Goal: Communication & Community: Answer question/provide support

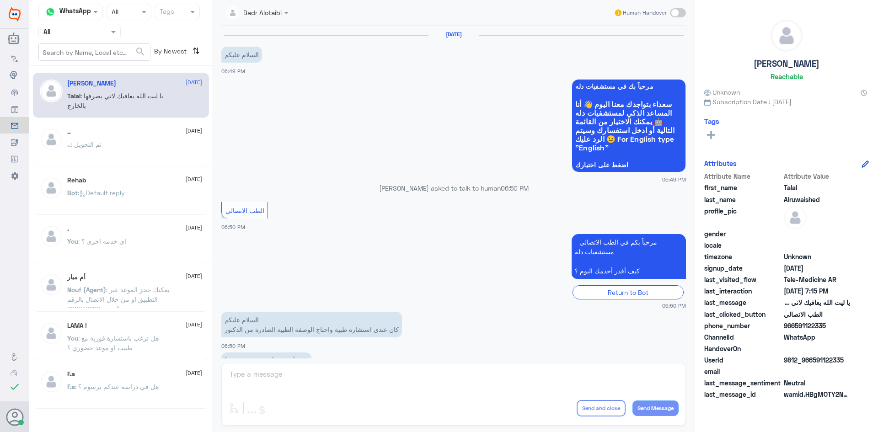
scroll to position [209, 0]
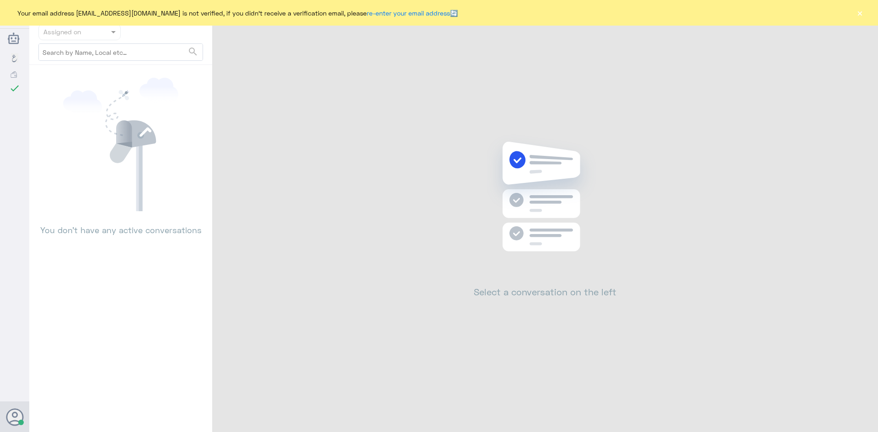
click at [858, 11] on button "×" at bounding box center [859, 12] width 9 height 9
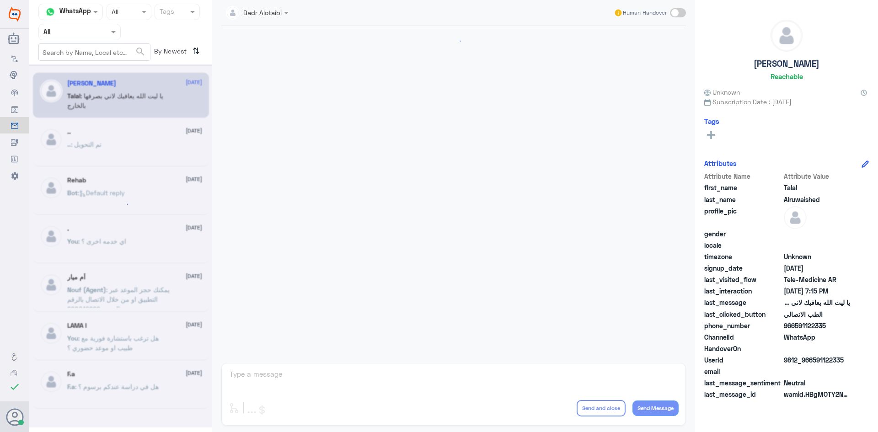
scroll to position [209, 0]
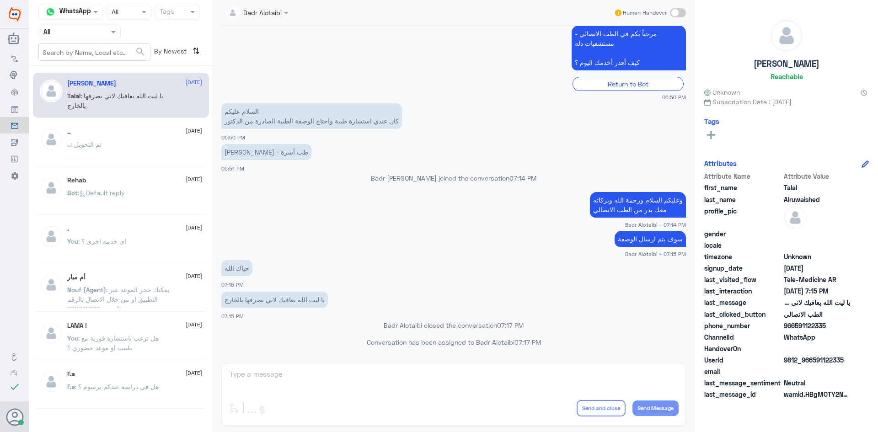
click at [91, 32] on input "text" at bounding box center [68, 32] width 50 height 11
click at [96, 68] on div "Unassigned" at bounding box center [79, 72] width 82 height 21
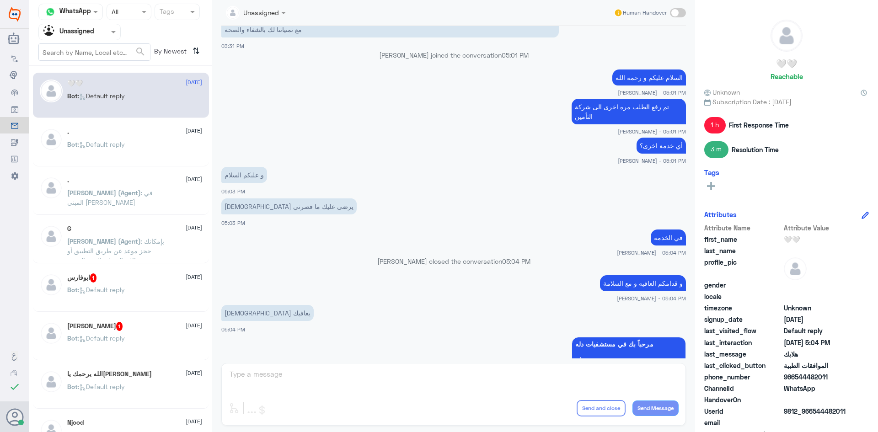
scroll to position [573, 0]
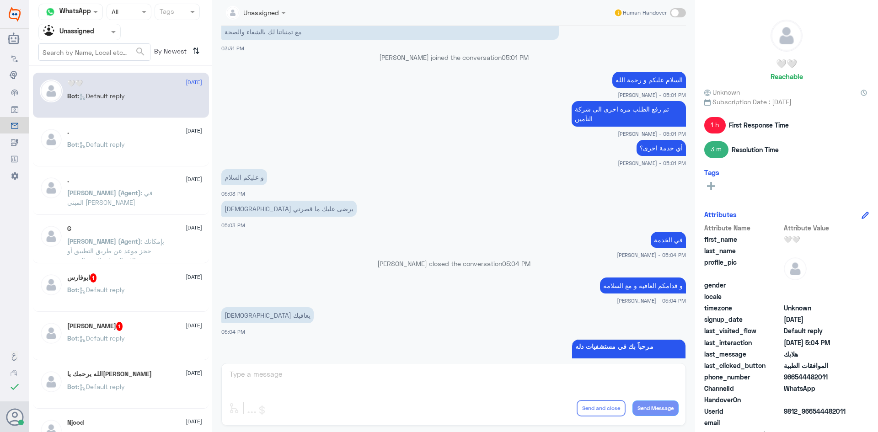
click at [134, 142] on div "Bot : Default reply" at bounding box center [134, 152] width 135 height 21
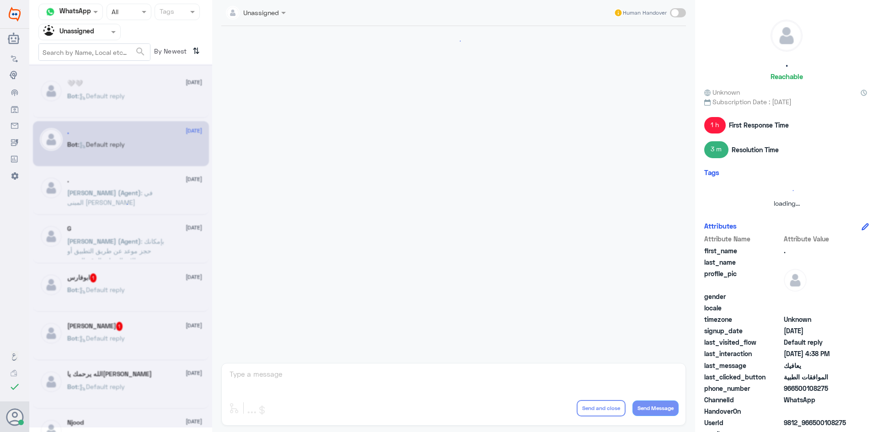
scroll to position [742, 0]
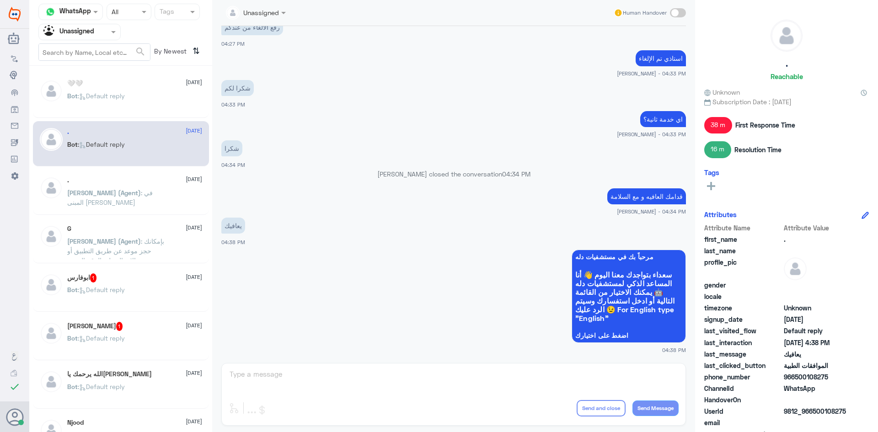
click at [151, 193] on span ": في المبنى [PERSON_NAME]" at bounding box center [110, 197] width 86 height 17
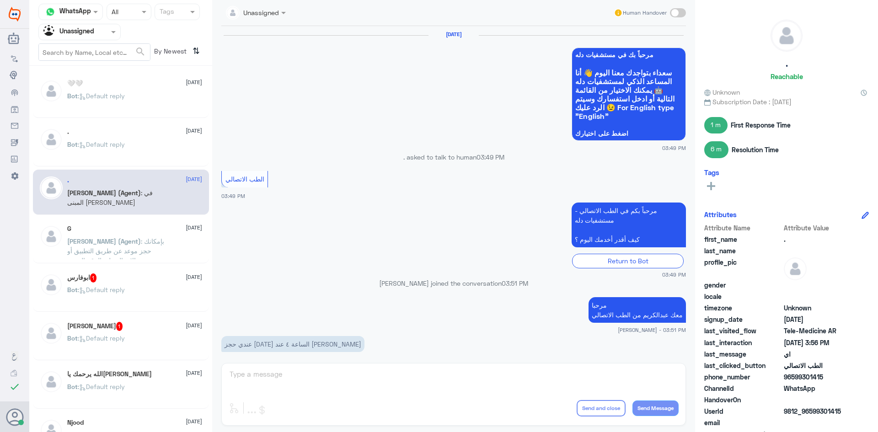
scroll to position [362, 0]
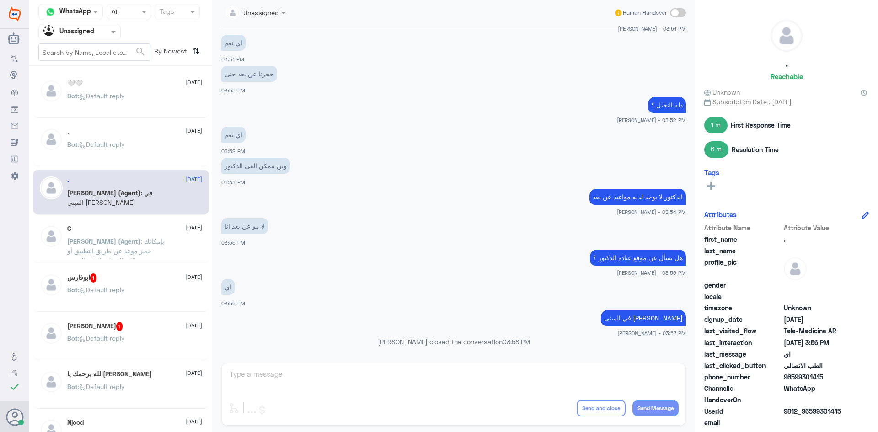
click at [130, 254] on span ": بإمكانك حجز موعد عن طريق التطبيق أو بالاتصال على الرقم الموحد 920012222" at bounding box center [115, 255] width 97 height 37
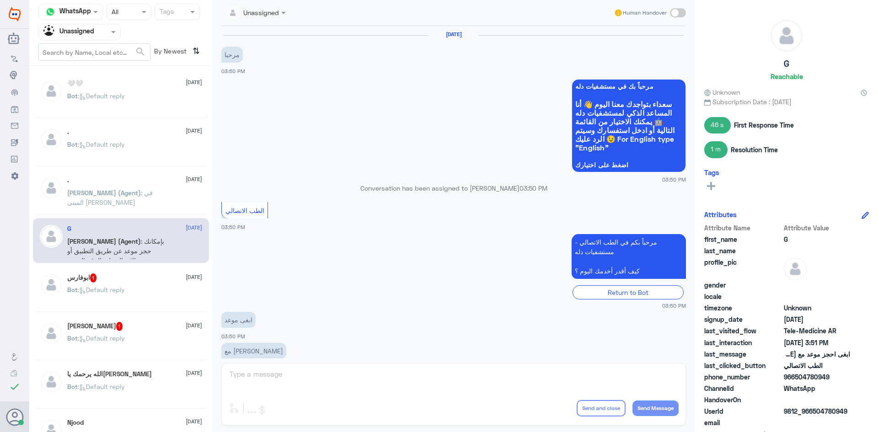
scroll to position [161, 0]
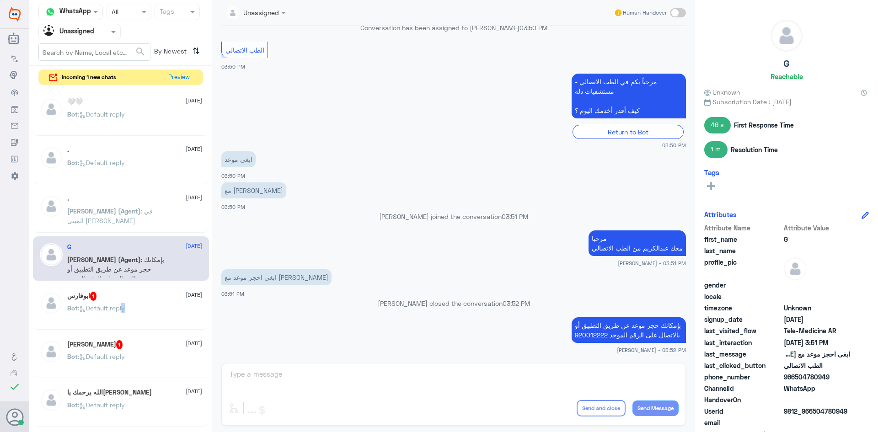
click at [123, 314] on p "Bot : Default reply" at bounding box center [96, 314] width 58 height 23
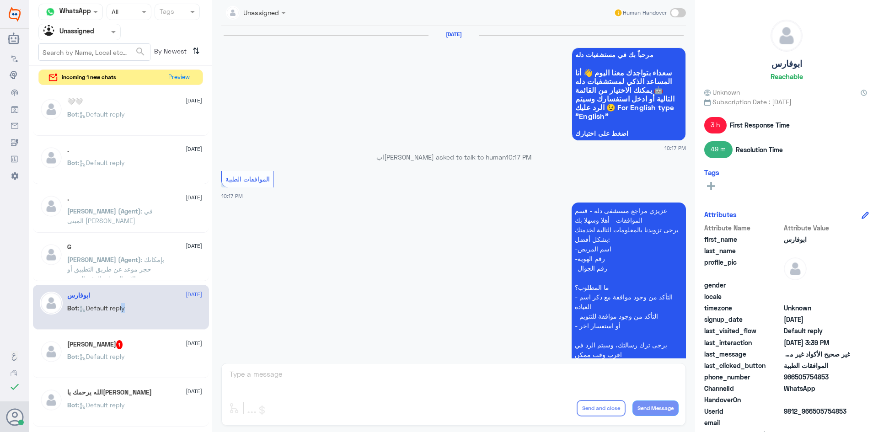
scroll to position [1057, 0]
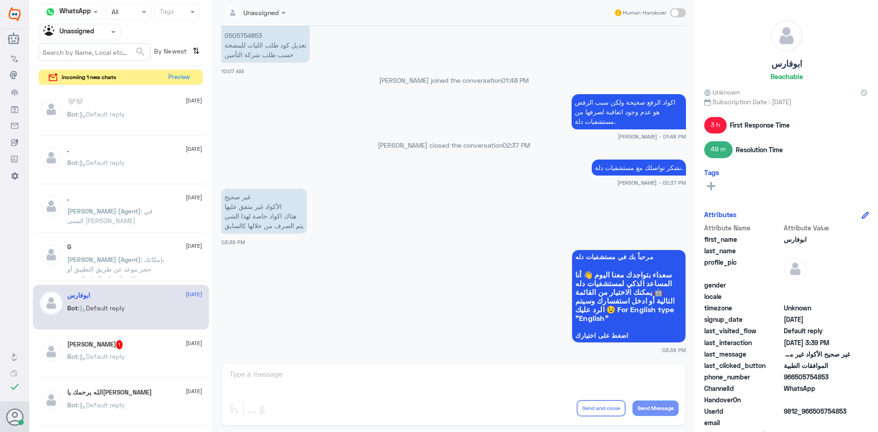
click at [291, 244] on div "غير صحيح الأكواد غير متفق عليها هناك اكواد خاصة لهذا الشي يتم الصرف من خلالها ك…" at bounding box center [453, 217] width 465 height 60
click at [142, 345] on div "Abu Samy 1 25 August" at bounding box center [134, 344] width 135 height 9
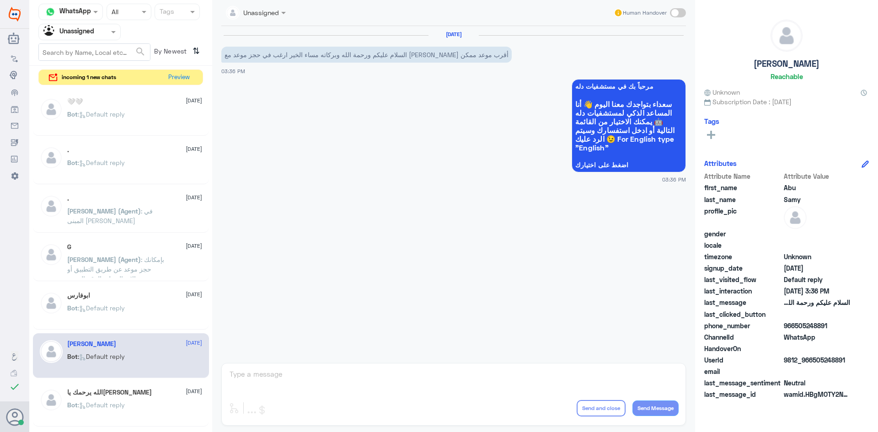
drag, startPoint x: 847, startPoint y: 359, endPoint x: 814, endPoint y: 363, distance: 33.2
click at [814, 363] on span "9812_966505248891" at bounding box center [817, 360] width 66 height 10
copy span "505248891"
click at [175, 76] on button "Preview" at bounding box center [179, 77] width 28 height 14
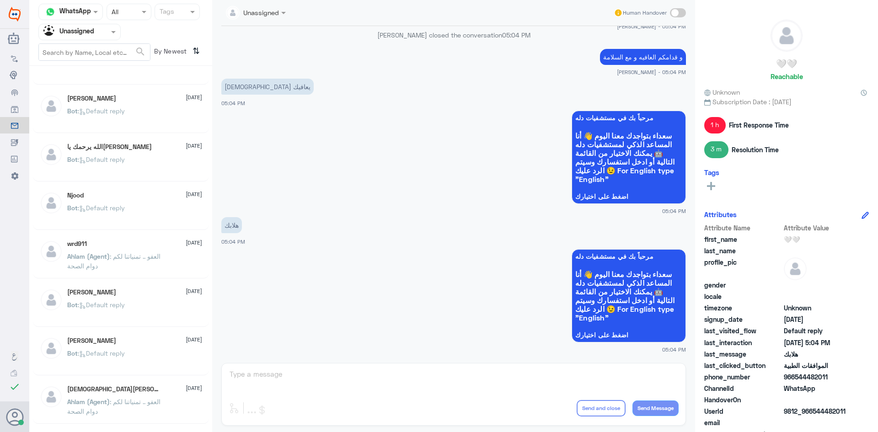
scroll to position [229, 0]
click at [168, 179] on div "الله يرحمك يا[PERSON_NAME] [DATE] Bot : Default reply" at bounding box center [121, 157] width 176 height 45
click at [149, 147] on div "الله يرحمك ياعادل 25 August" at bounding box center [134, 146] width 135 height 8
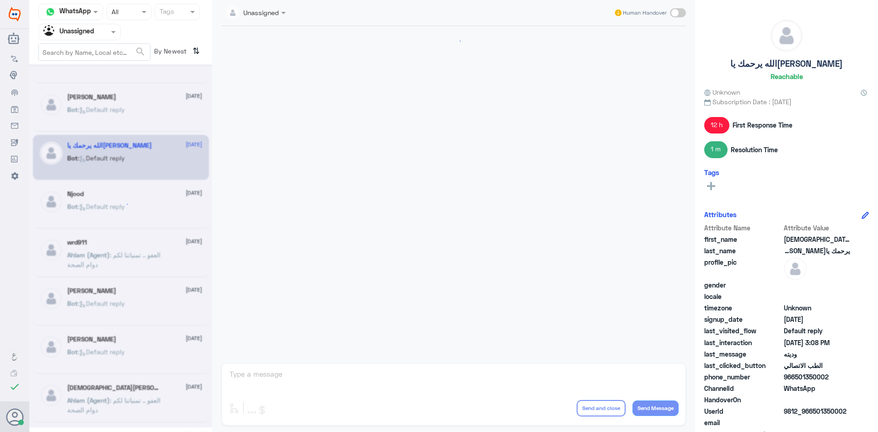
scroll to position [711, 0]
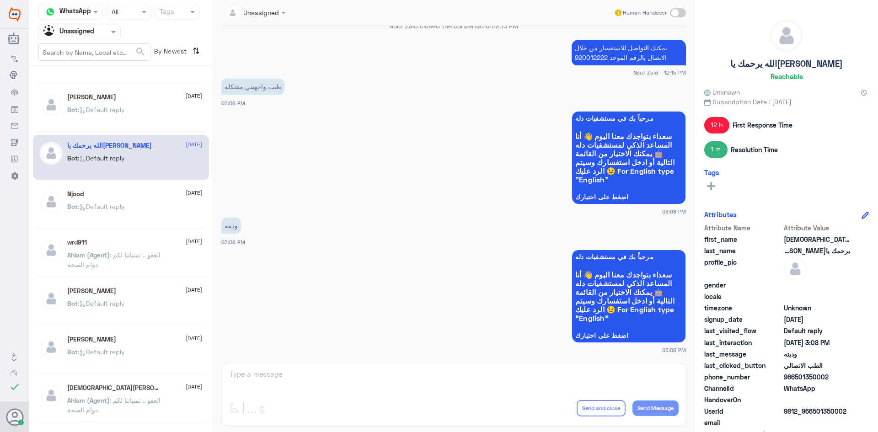
click at [174, 204] on div "Njood 25 August Bot : Default reply" at bounding box center [134, 207] width 135 height 34
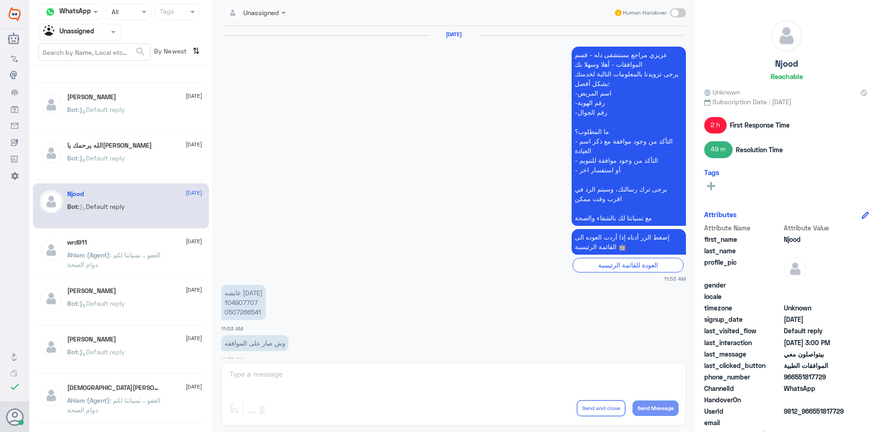
scroll to position [705, 0]
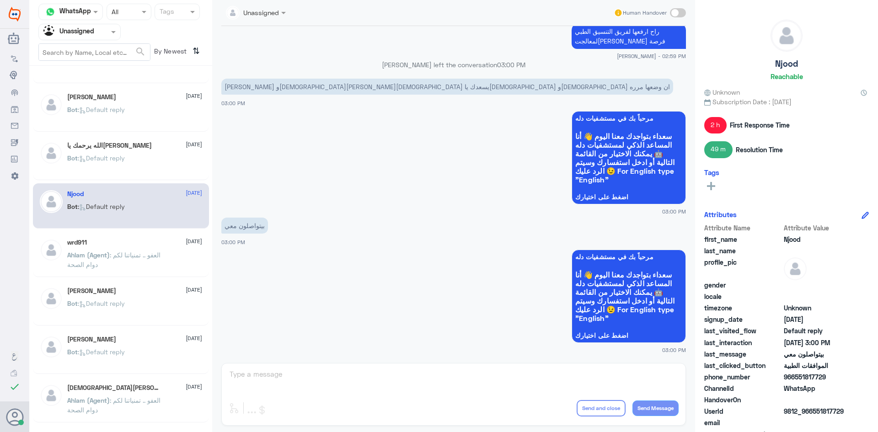
click at [154, 149] on div "الله يرحمك ياعادل 25 August" at bounding box center [134, 146] width 135 height 8
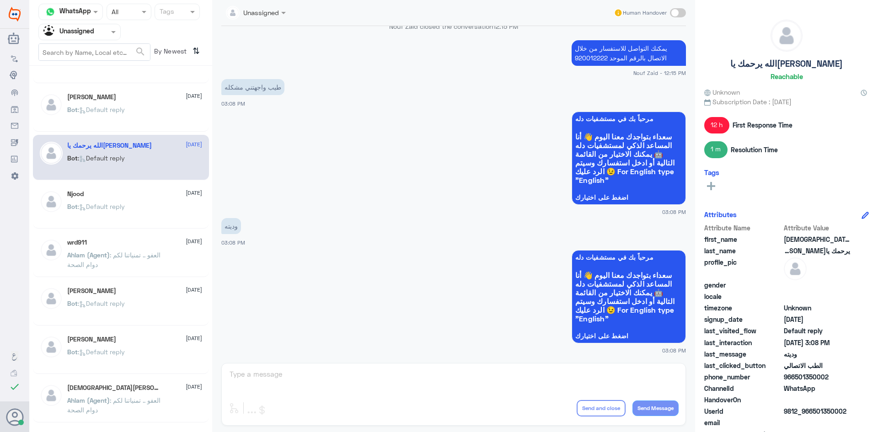
scroll to position [711, 0]
click at [109, 213] on p "Bot : Default reply" at bounding box center [96, 213] width 58 height 23
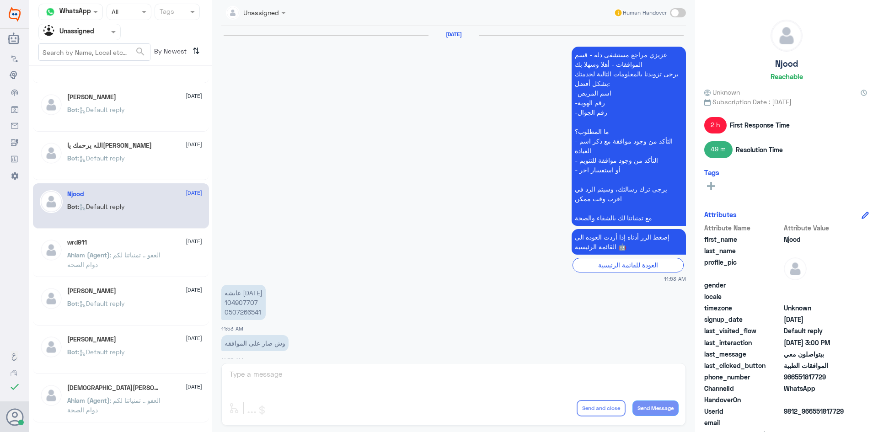
scroll to position [705, 0]
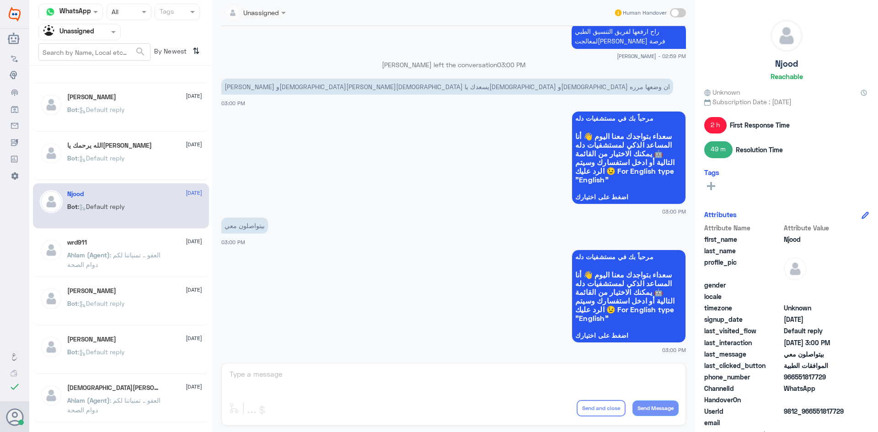
click at [95, 247] on div "wrd911 25 August Ahlam (Agent) : العفو .. تمنياتنا لكم دوام الصحة" at bounding box center [134, 256] width 135 height 34
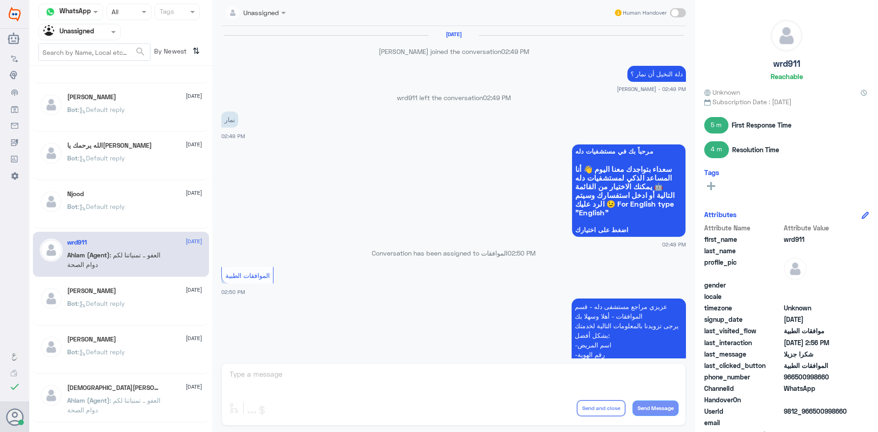
scroll to position [532, 0]
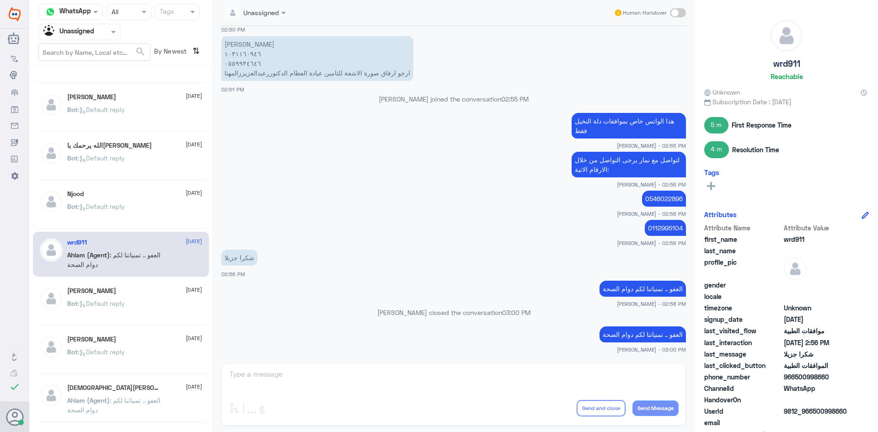
click at [101, 304] on span ": Default reply" at bounding box center [101, 304] width 47 height 8
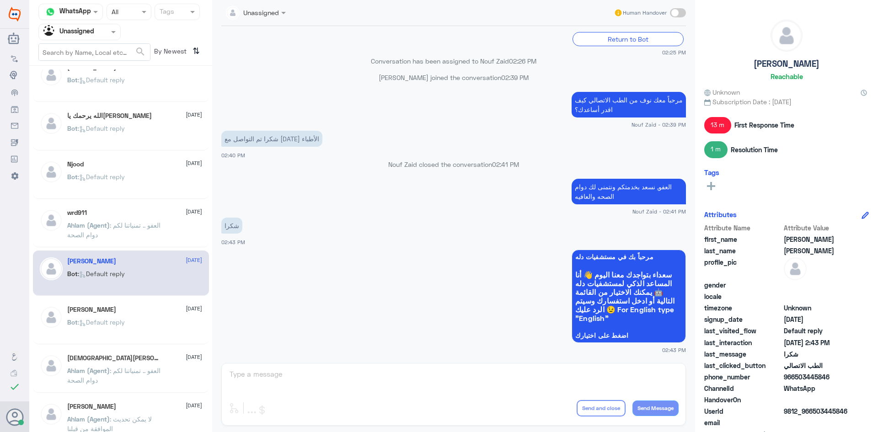
scroll to position [274, 0]
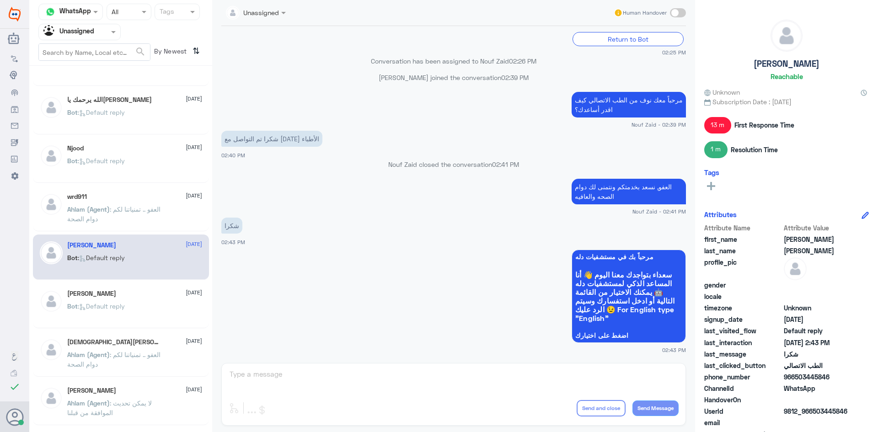
click at [106, 285] on div "Madhawi Abdullah 25 August Bot : Default reply" at bounding box center [121, 305] width 176 height 45
click at [108, 290] on h5 "[PERSON_NAME]" at bounding box center [91, 294] width 49 height 8
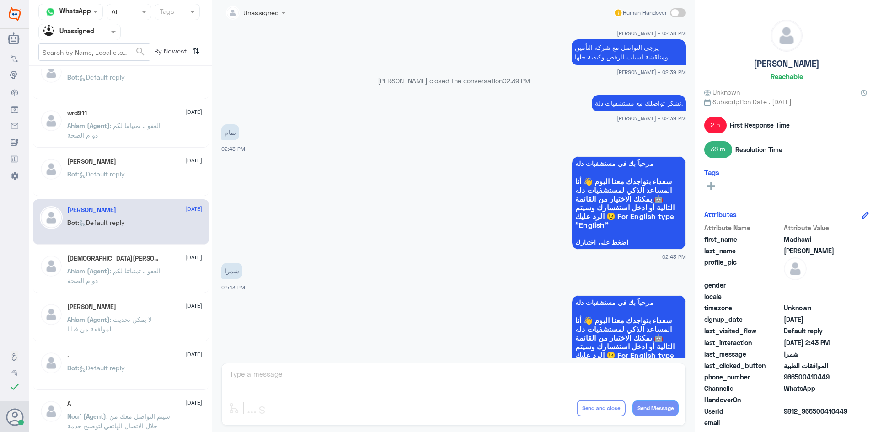
scroll to position [366, 0]
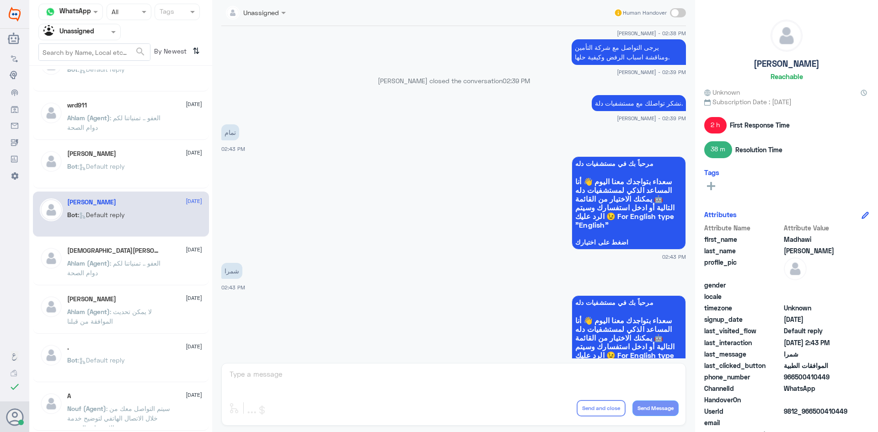
click at [88, 281] on div "Mohammed Alshehri 25 August Ahlam (Agent) : العفو .. تمنياتنا لكم دوام الصحة" at bounding box center [121, 262] width 176 height 45
click at [89, 277] on p "Ahlam (Agent) : العفو .. تمنياتنا لكم دوام الصحة" at bounding box center [118, 269] width 103 height 23
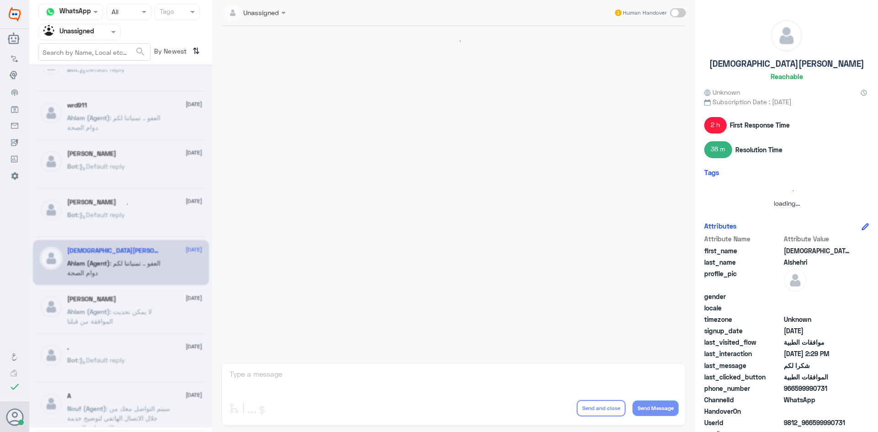
scroll to position [377, 0]
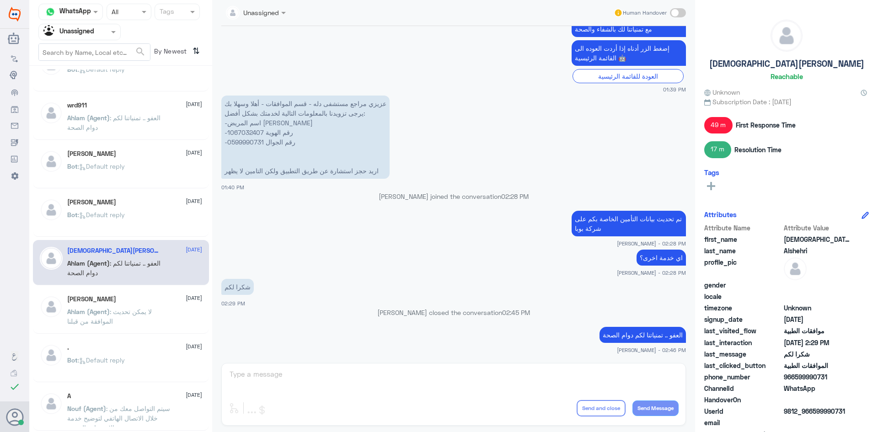
click at [115, 310] on span ": لا يمكن تحديث الموافقة من قبلنا" at bounding box center [109, 316] width 85 height 17
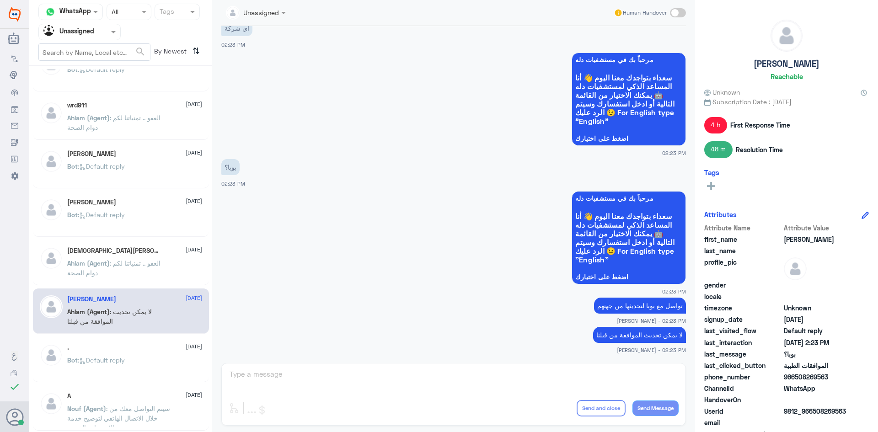
scroll to position [412, 0]
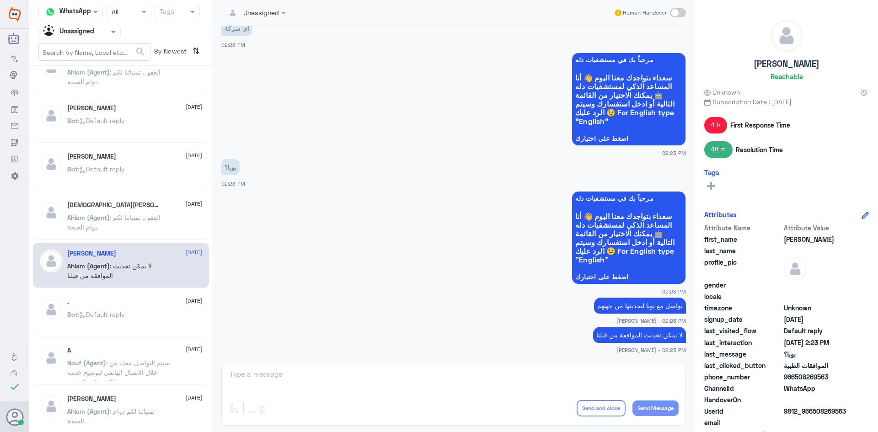
click at [115, 310] on p "Bot : Default reply" at bounding box center [96, 321] width 58 height 23
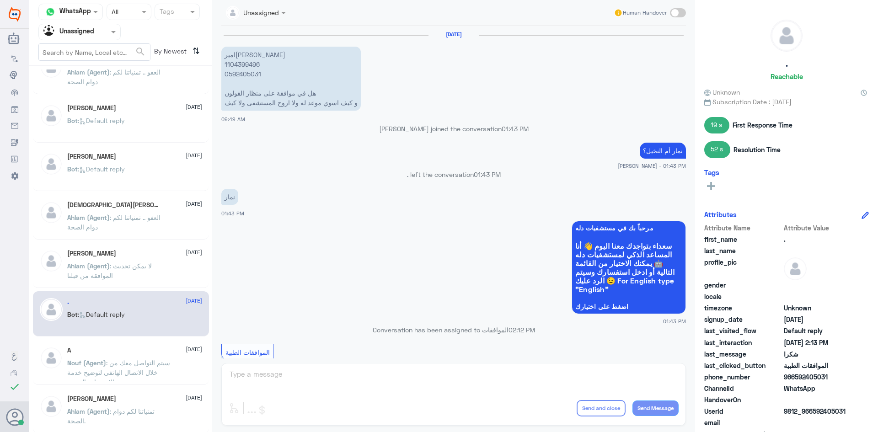
scroll to position [608, 0]
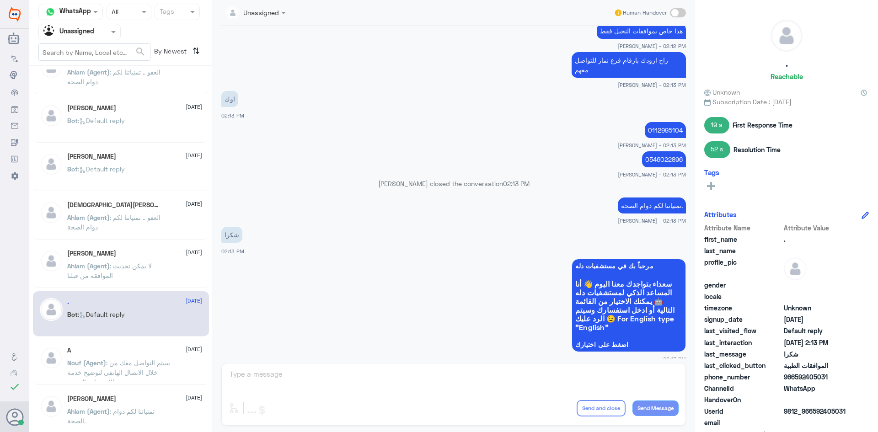
click at [108, 359] on p "Nouf (Agent) : سيتم التواصل معك من خلال الاتصال الهاتفي لتوضيح خدمة الاستشارة ا…" at bounding box center [118, 369] width 103 height 23
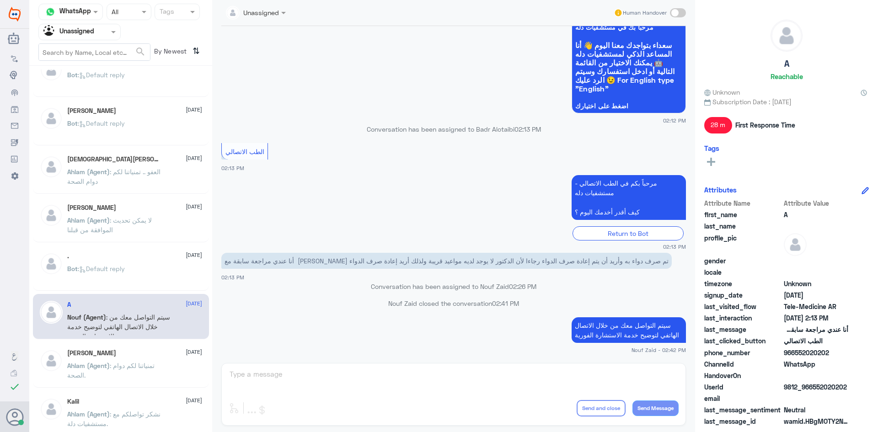
scroll to position [503, 0]
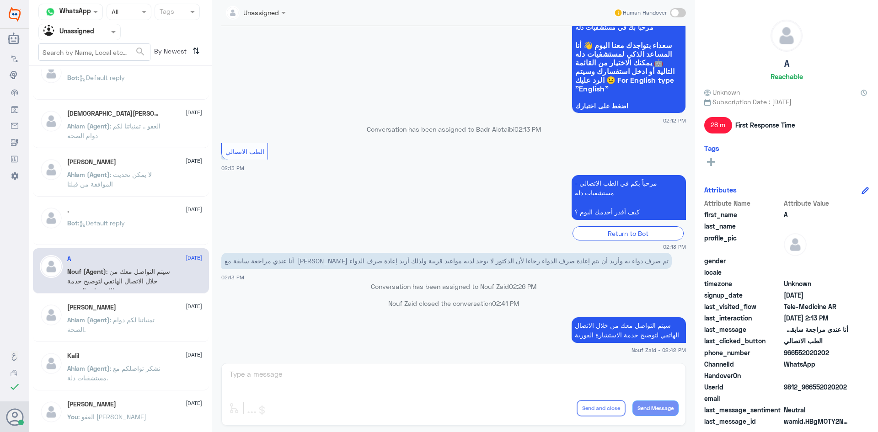
click at [109, 310] on h5 "[PERSON_NAME]" at bounding box center [91, 308] width 49 height 8
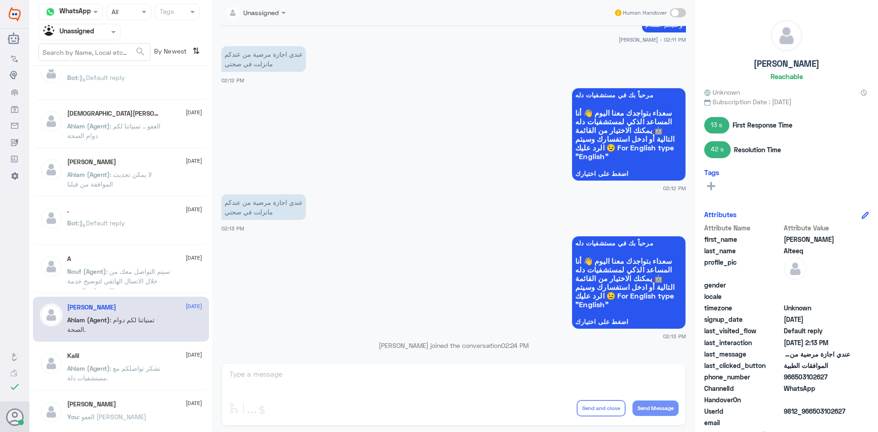
scroll to position [426, 0]
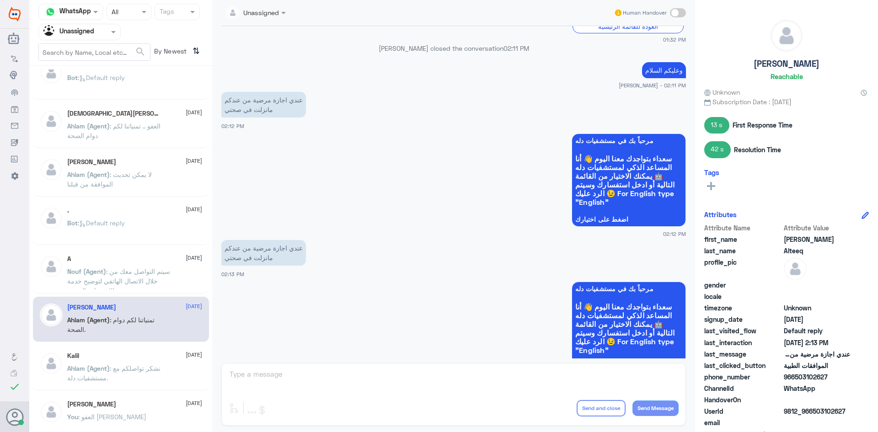
click at [121, 355] on div "Kalil 25 August" at bounding box center [134, 356] width 135 height 8
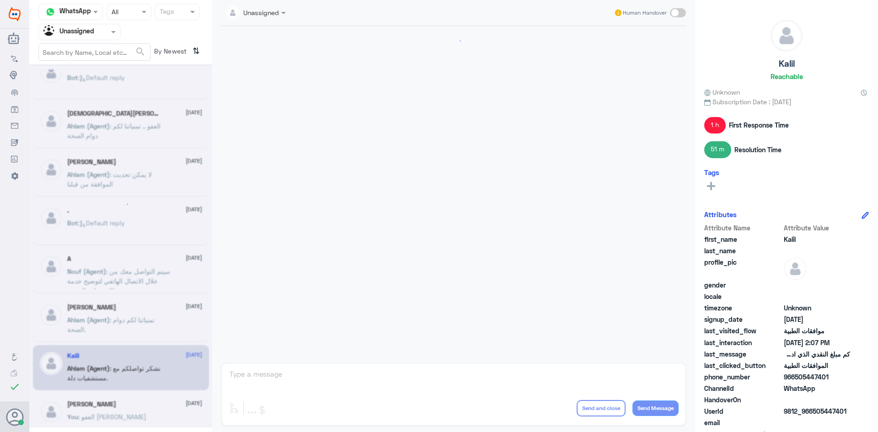
scroll to position [542, 0]
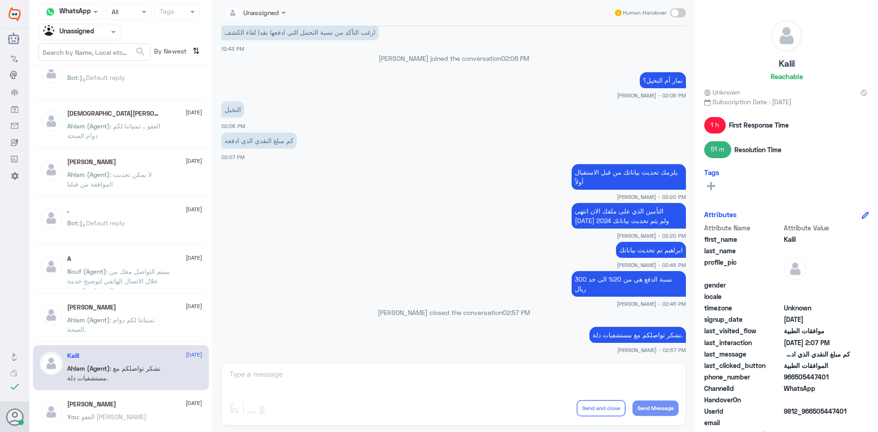
click at [108, 400] on div "يارا العتيبي 25 August You : العفو سعيد بخدمتك" at bounding box center [121, 416] width 176 height 45
click at [101, 408] on div "يارا العتيبي 25 August" at bounding box center [134, 405] width 135 height 8
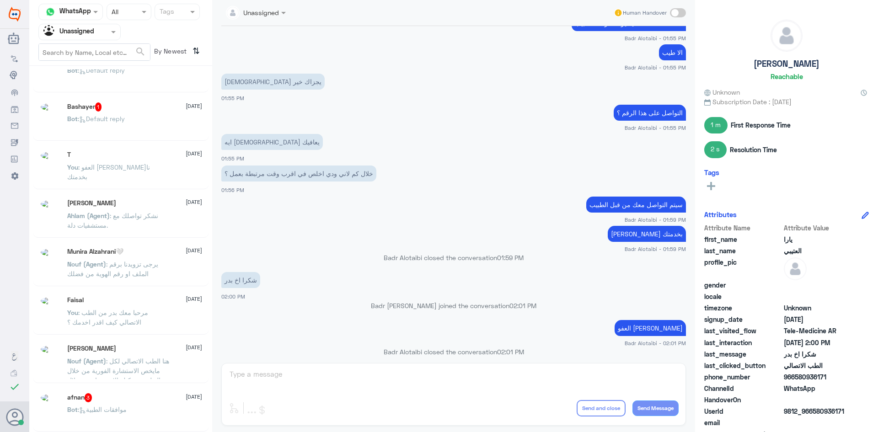
scroll to position [5, 0]
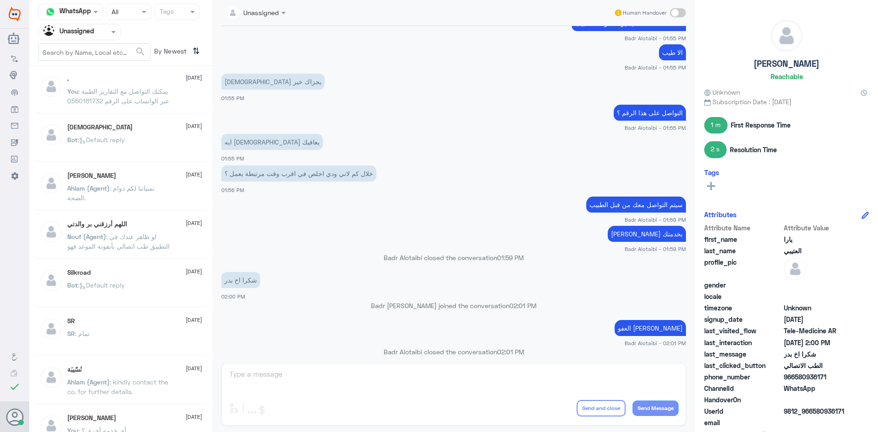
click at [118, 97] on span ": يمكنك التواصل مع التقارير الطبية عبر الواتساب على الرقم 0550181732" at bounding box center [118, 95] width 102 height 17
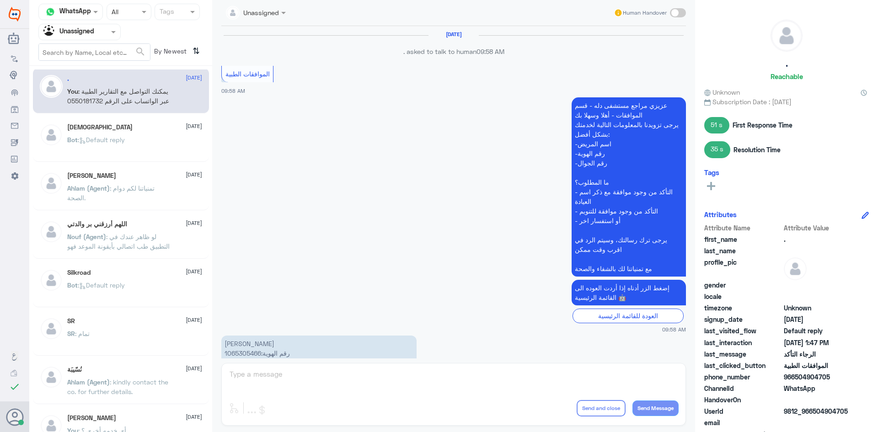
scroll to position [678, 0]
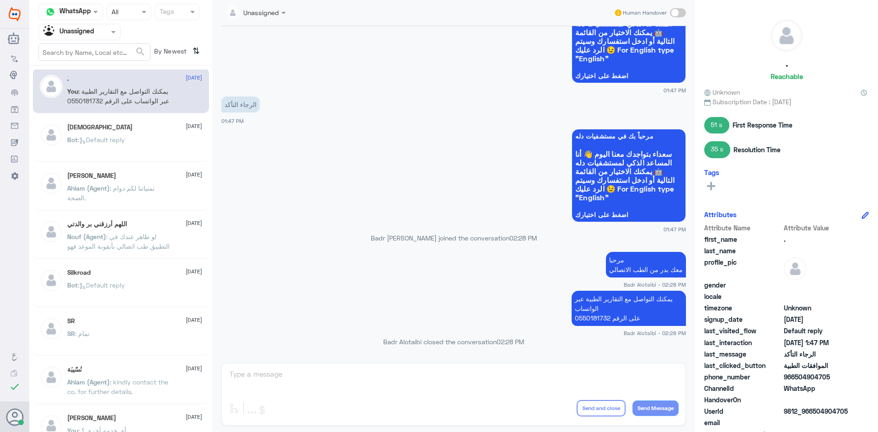
click at [151, 138] on div "Bot : Default reply" at bounding box center [134, 147] width 135 height 21
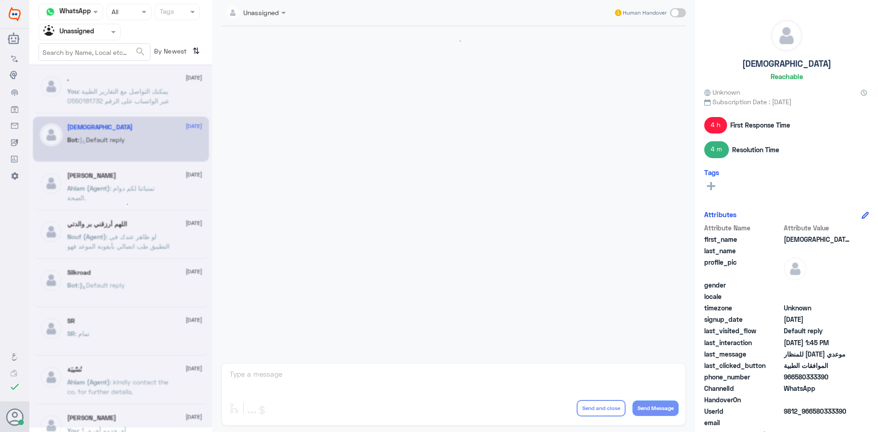
scroll to position [924, 0]
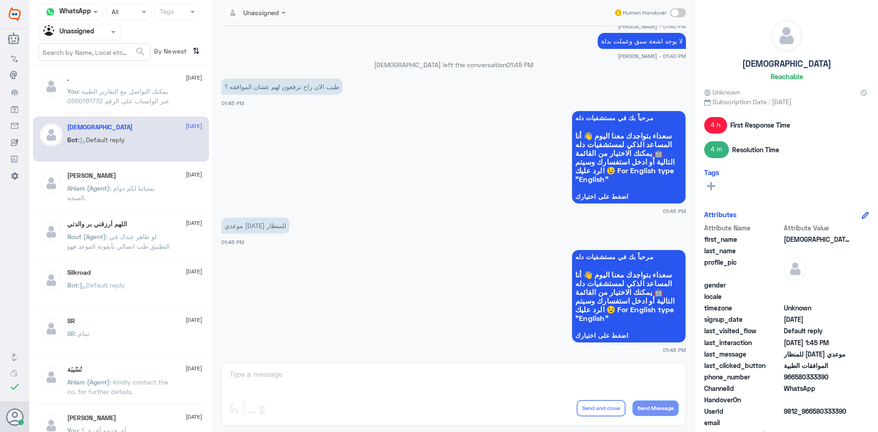
click at [124, 197] on p "Ahlam (Agent) : تمنياتنا لكم دوام الصحة." at bounding box center [118, 194] width 103 height 23
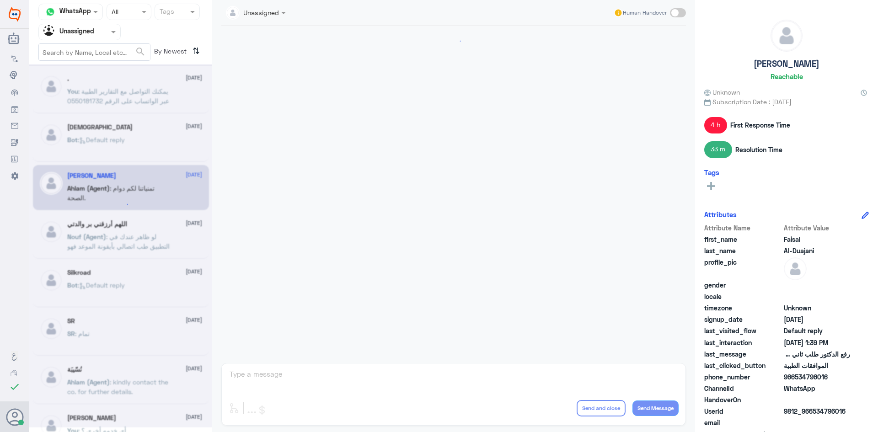
scroll to position [482, 0]
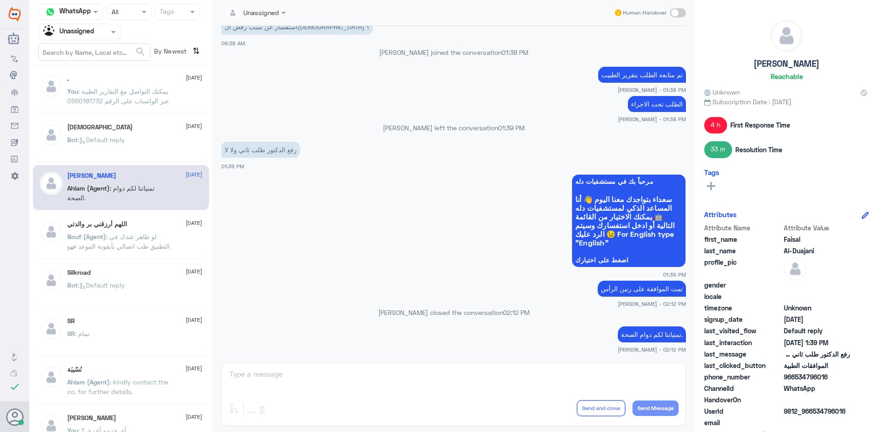
click at [106, 232] on p "Nouf (Agent) : لو ظاهر عندك في التطبيق طب اتصالي بأيقونة الموعد فهو عن بعد" at bounding box center [118, 243] width 103 height 23
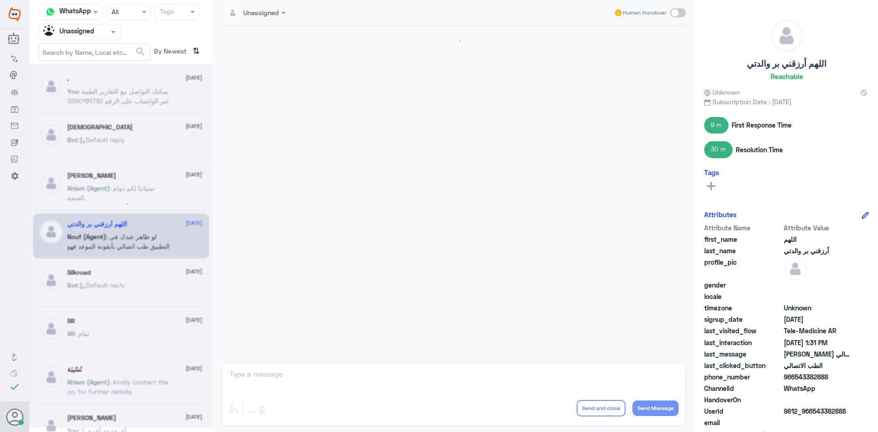
scroll to position [318, 0]
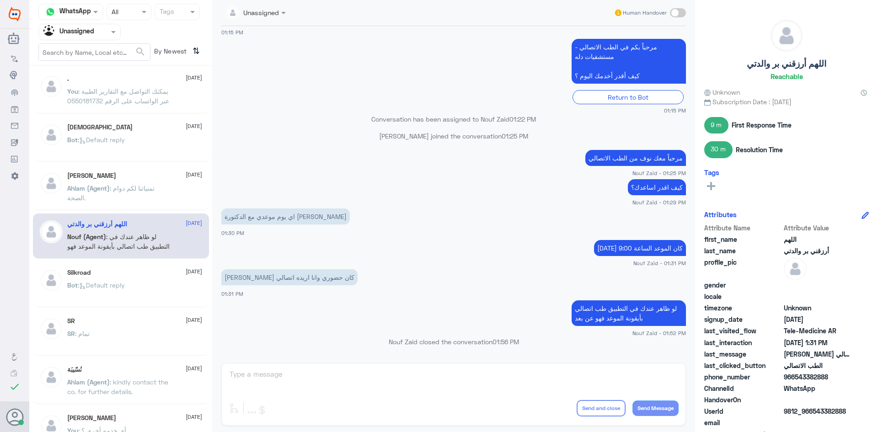
drag, startPoint x: 828, startPoint y: 376, endPoint x: 796, endPoint y: 380, distance: 31.8
click at [796, 380] on span "966543382888" at bounding box center [817, 377] width 66 height 10
copy span "543382888"
click at [162, 283] on div "Bot : Default reply" at bounding box center [134, 293] width 135 height 21
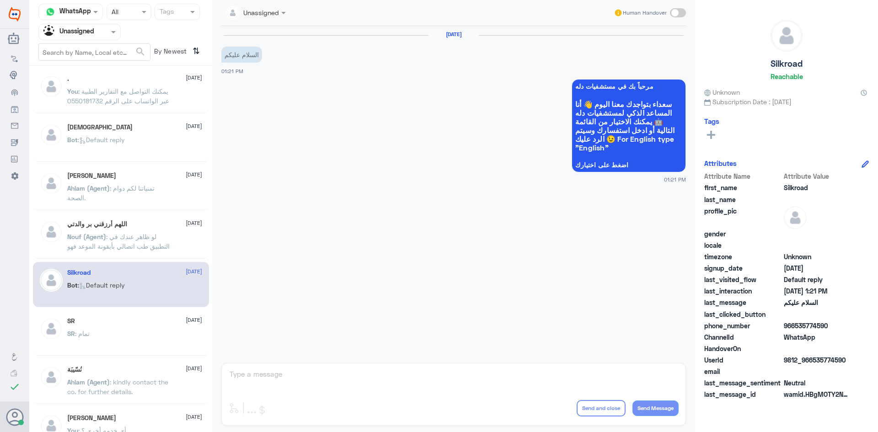
click at [129, 334] on div "SR : تمام" at bounding box center [134, 341] width 135 height 21
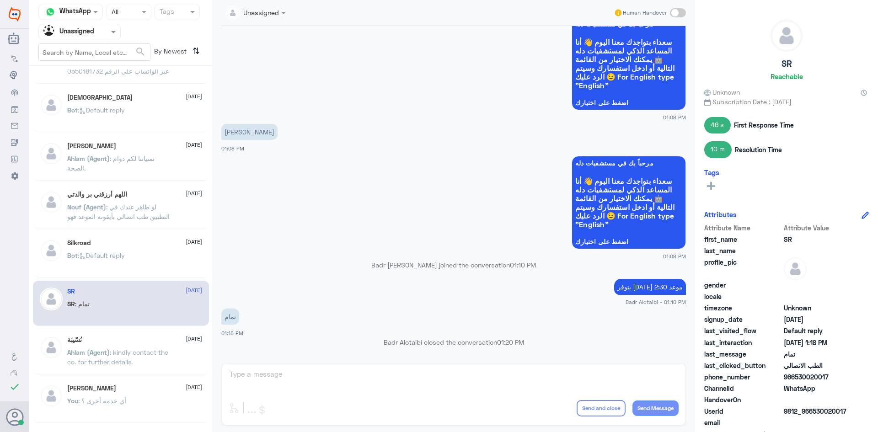
scroll to position [50, 0]
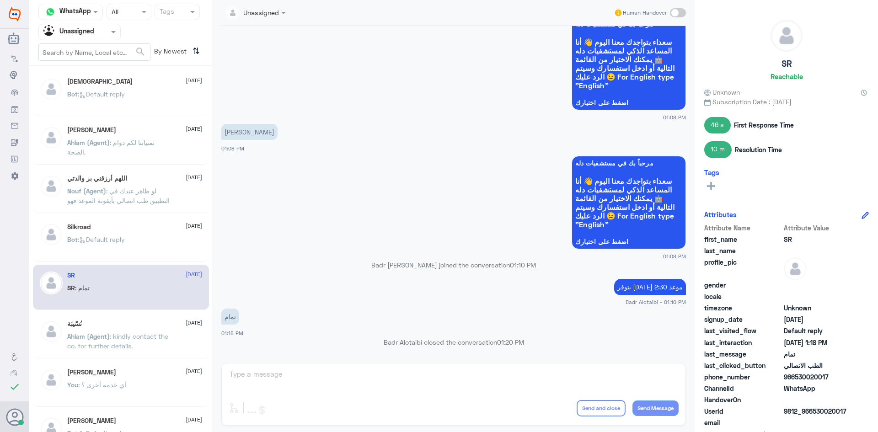
click at [112, 323] on div "نُسّيبَة 25 August" at bounding box center [134, 324] width 135 height 8
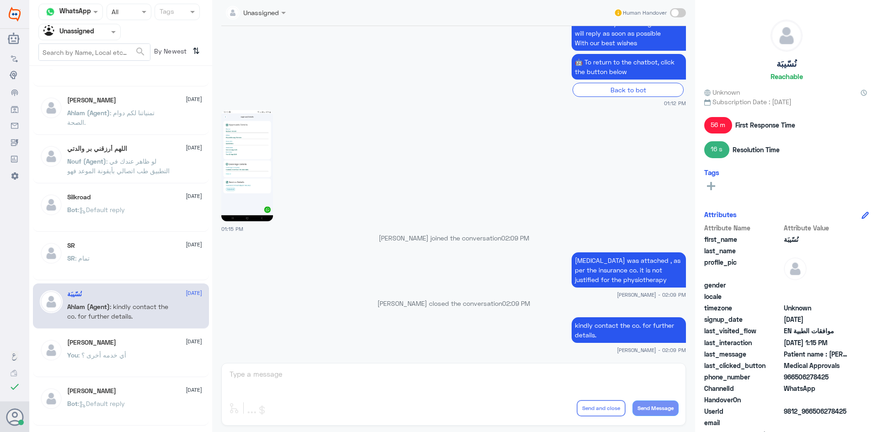
scroll to position [96, 0]
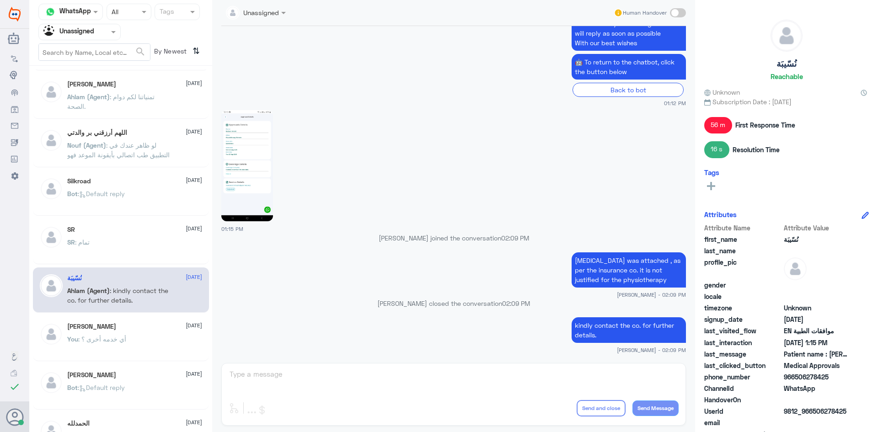
click at [149, 327] on div "SALEH ABUHELAYEL 25 August" at bounding box center [134, 327] width 135 height 8
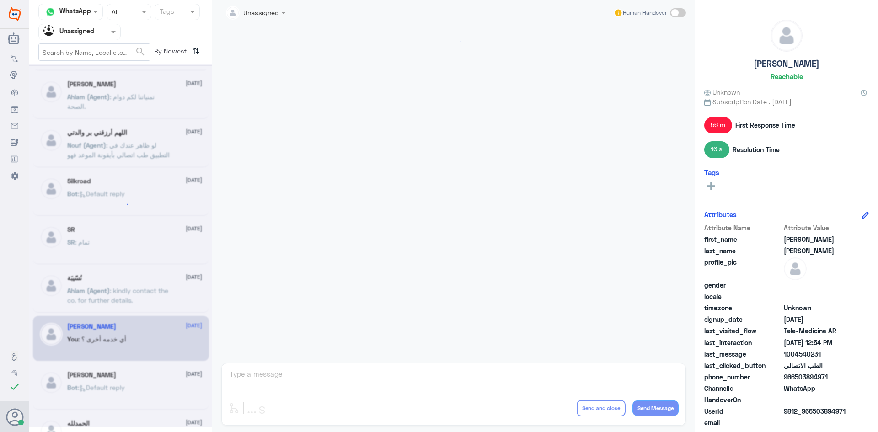
scroll to position [260, 0]
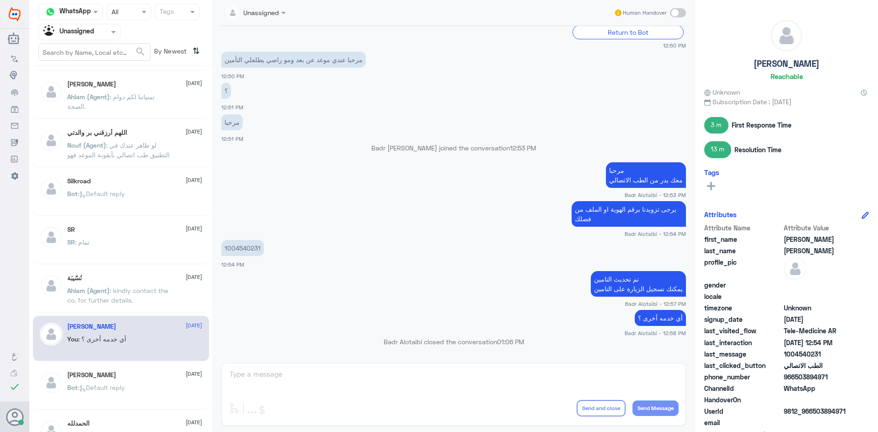
click at [143, 359] on div "SALEH ABUHELAYEL 25 August You : أي خدمه أخرى ؟" at bounding box center [121, 338] width 176 height 45
click at [134, 386] on div "Bot : Default reply" at bounding box center [134, 395] width 135 height 21
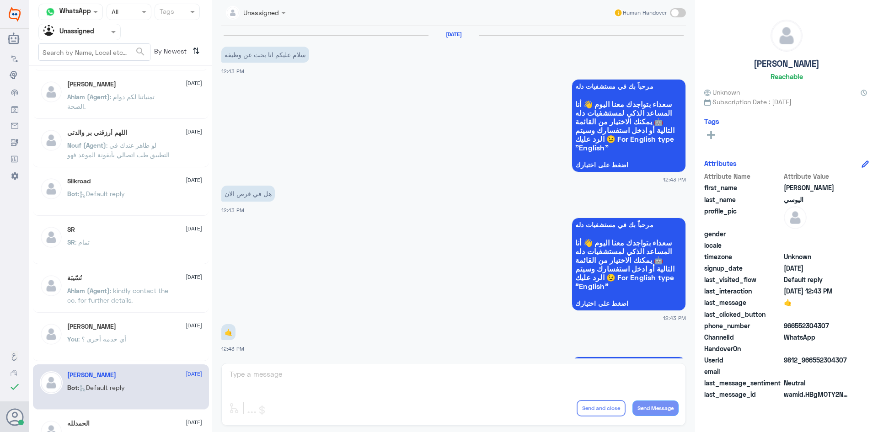
scroll to position [107, 0]
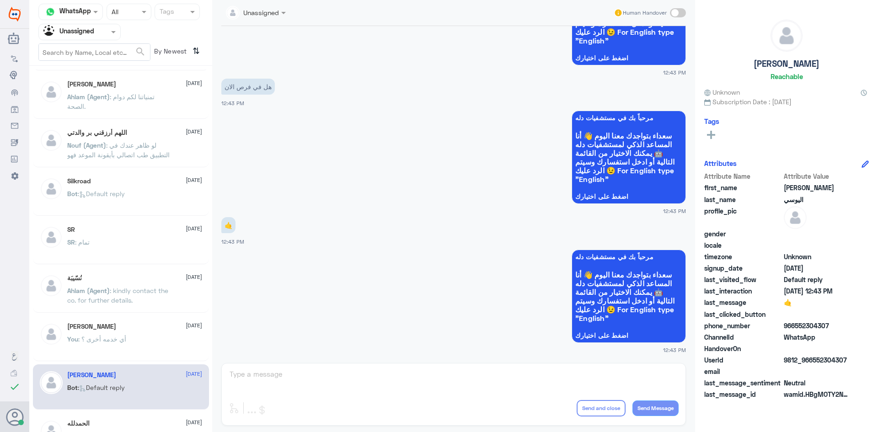
click at [112, 25] on div "Agent Filter Unassigned" at bounding box center [79, 32] width 82 height 16
click at [97, 50] on div "All" at bounding box center [79, 53] width 82 height 17
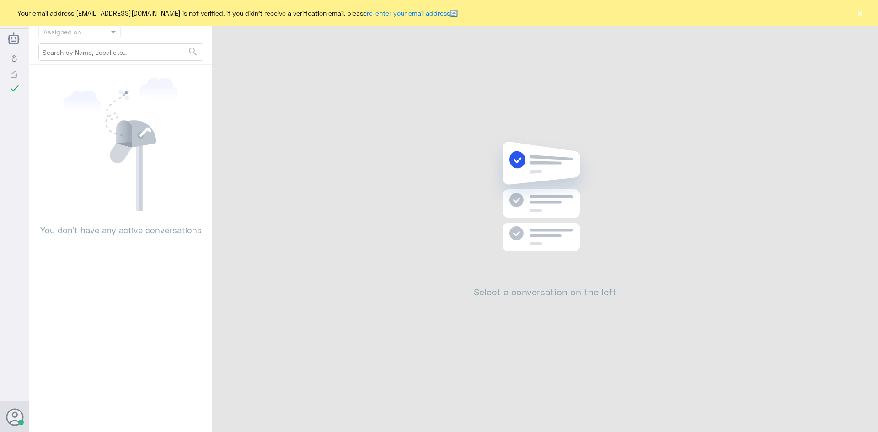
click at [861, 14] on button "×" at bounding box center [859, 12] width 9 height 9
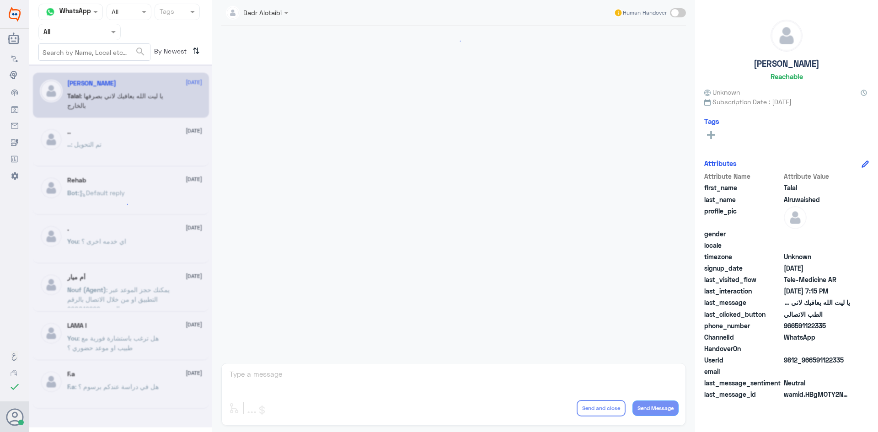
scroll to position [209, 0]
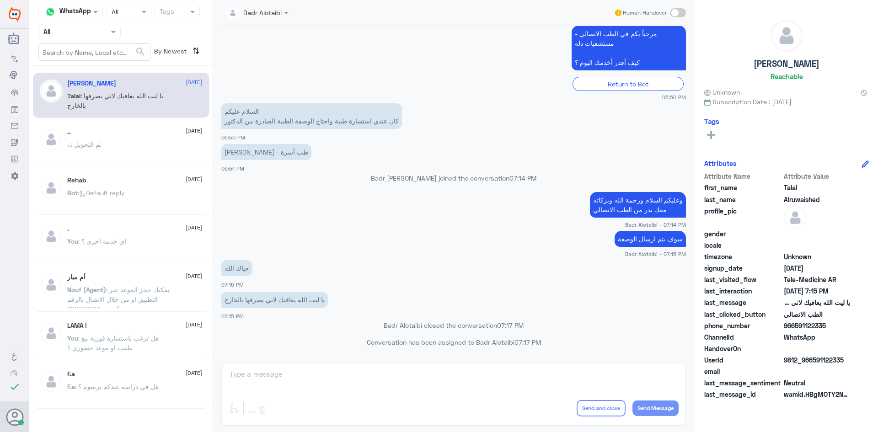
click at [95, 30] on div at bounding box center [79, 32] width 81 height 11
click at [93, 64] on div "Unassigned" at bounding box center [79, 72] width 82 height 21
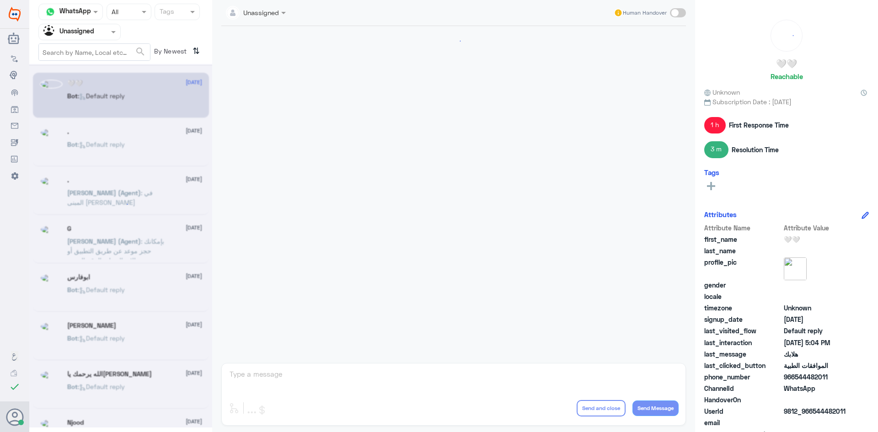
scroll to position [802, 0]
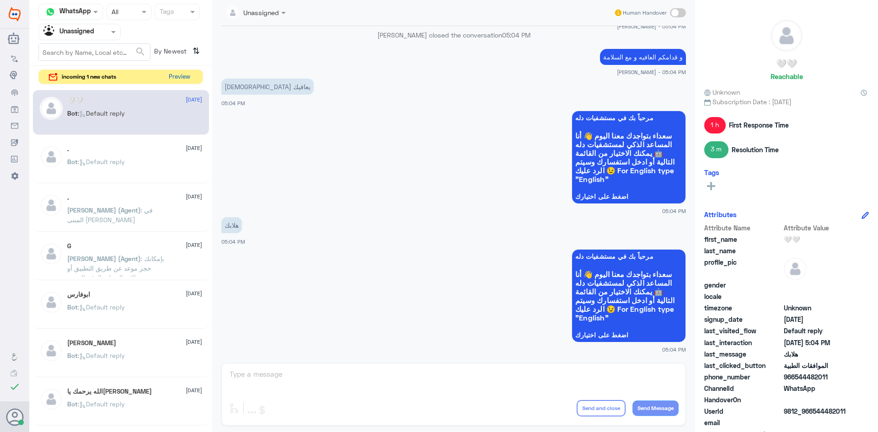
click at [178, 77] on button "Preview" at bounding box center [179, 77] width 28 height 14
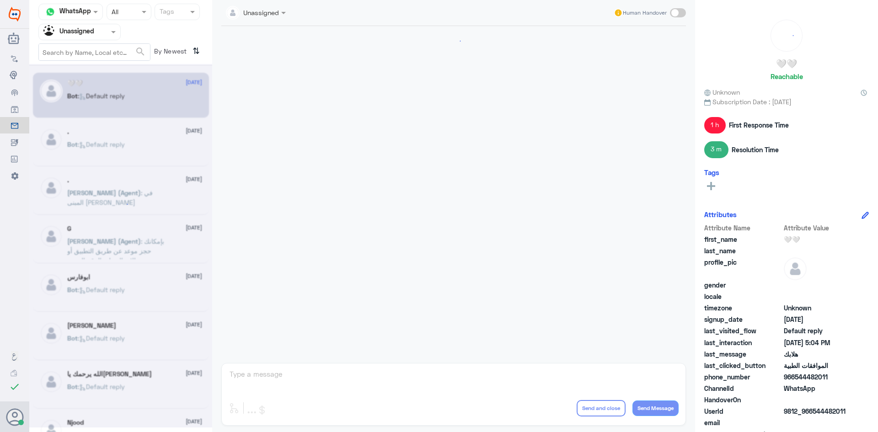
scroll to position [802, 0]
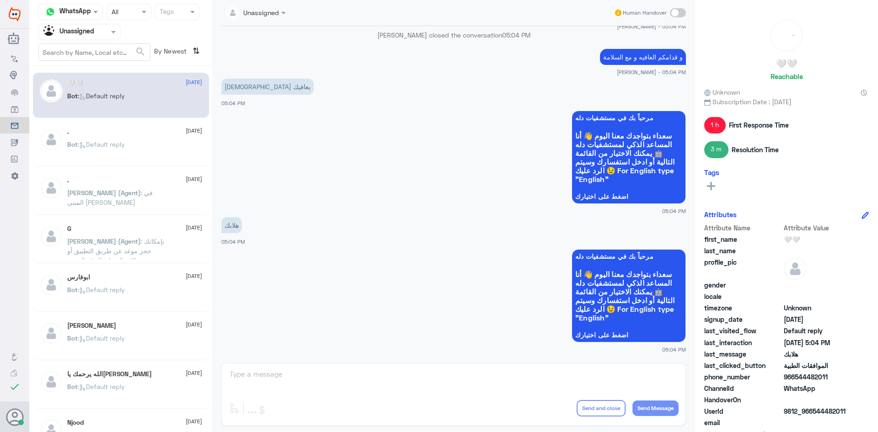
click at [124, 147] on span ": Default reply" at bounding box center [101, 144] width 47 height 8
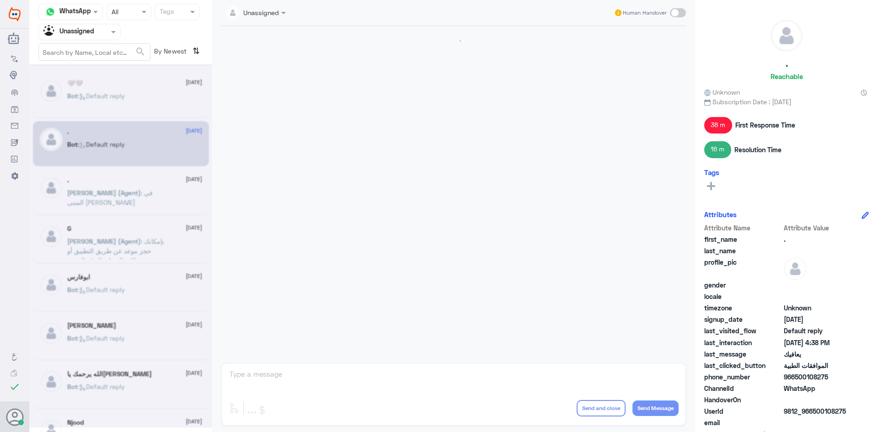
scroll to position [742, 0]
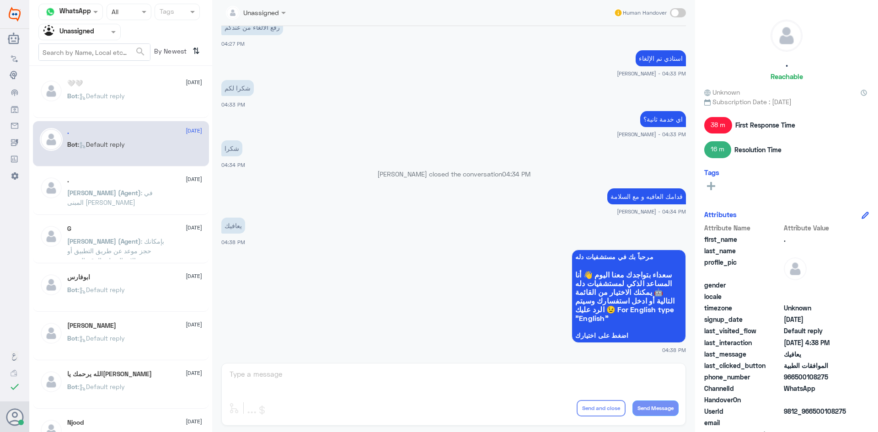
click at [168, 199] on p "[PERSON_NAME] (Agent) : في المبنى [PERSON_NAME]" at bounding box center [118, 199] width 103 height 23
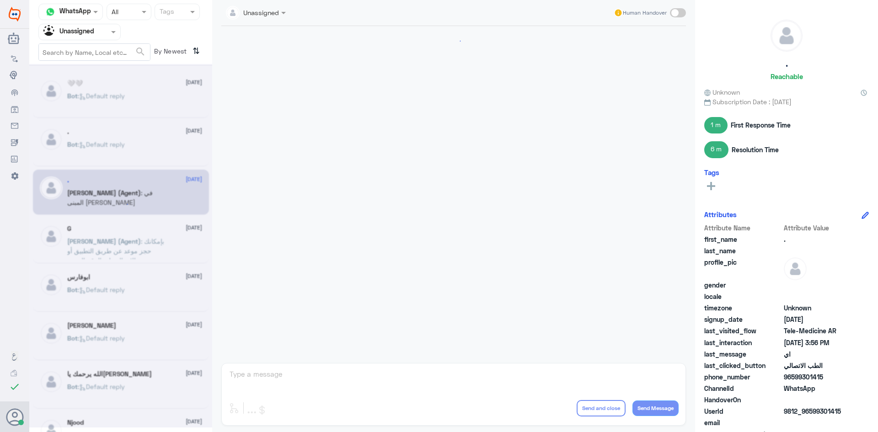
scroll to position [362, 0]
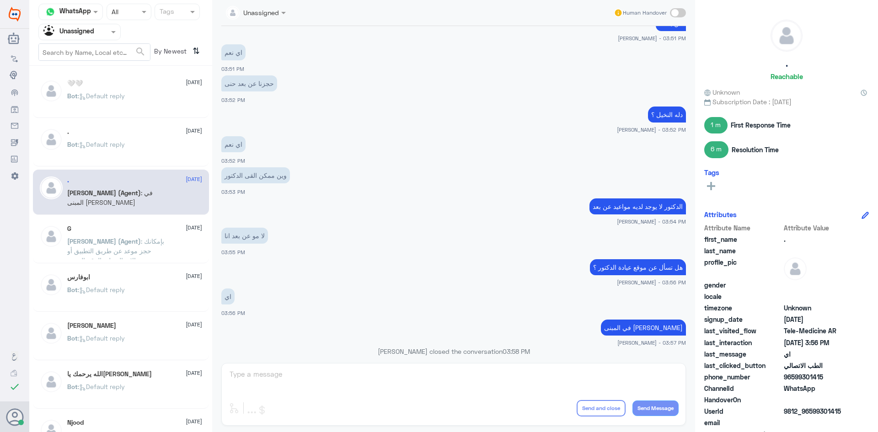
click at [159, 229] on div "G 25 August" at bounding box center [134, 229] width 135 height 8
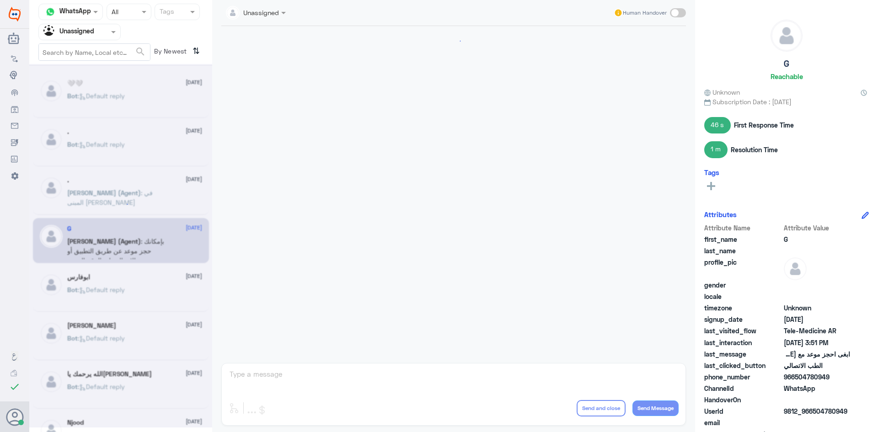
scroll to position [161, 0]
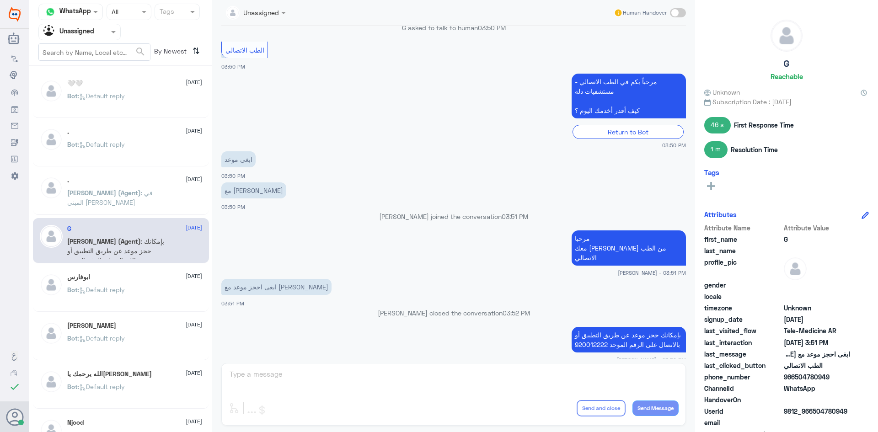
click at [169, 280] on div "ابوفارس 25 August" at bounding box center [134, 278] width 135 height 8
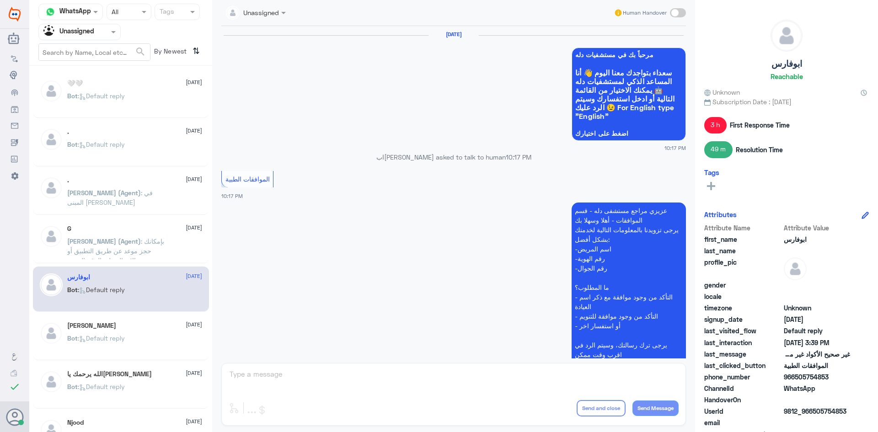
scroll to position [1057, 0]
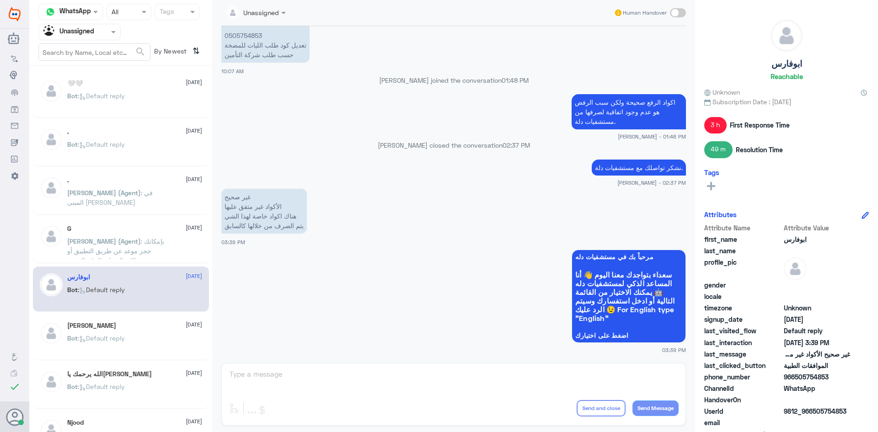
click at [170, 280] on div "ابوفارس 25 August" at bounding box center [134, 278] width 135 height 8
click at [160, 253] on span ": بإمكانك حجز موعد عن طريق التطبيق أو بالاتصال على الرقم الموحد 920012222" at bounding box center [115, 255] width 97 height 37
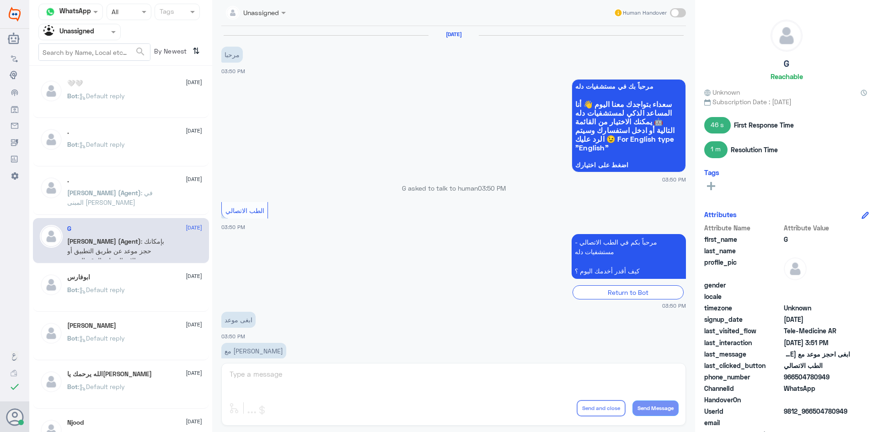
scroll to position [161, 0]
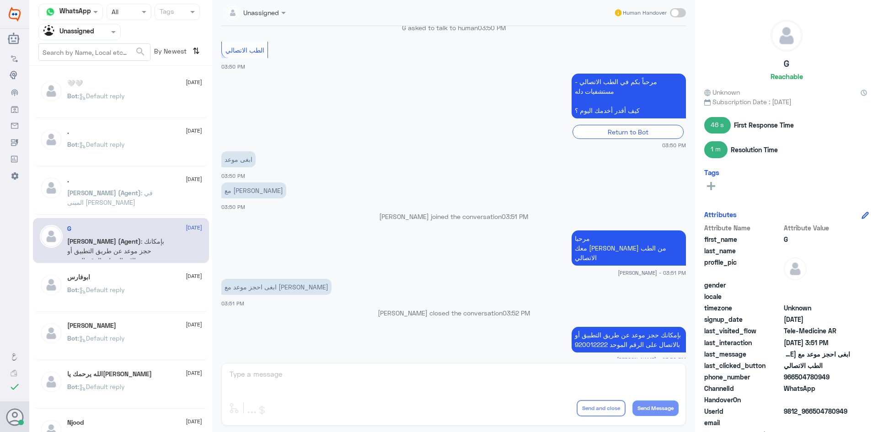
click at [149, 289] on div "Bot : Default reply" at bounding box center [134, 297] width 135 height 21
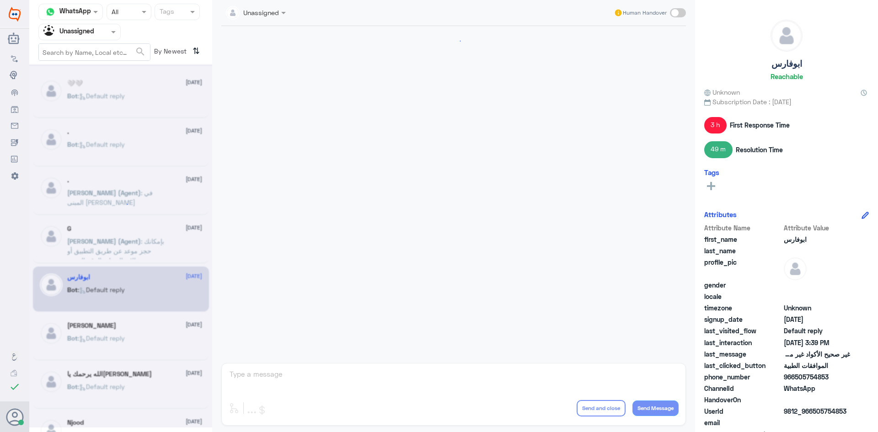
scroll to position [1057, 0]
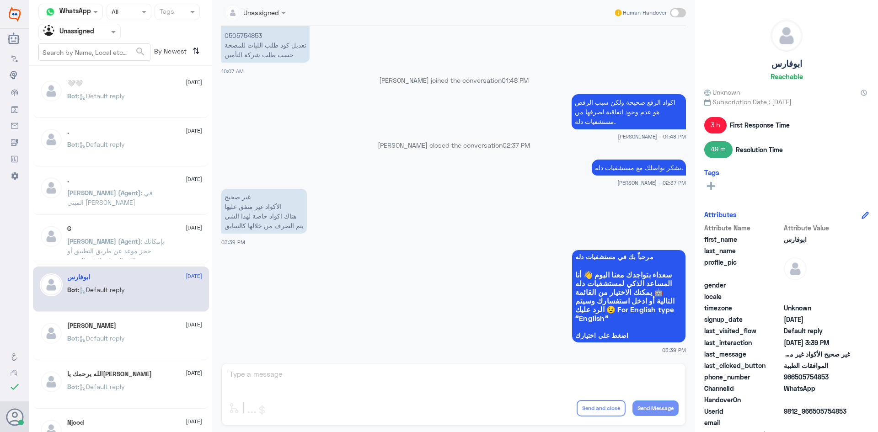
click at [155, 327] on div "Abu Samy 25 August" at bounding box center [134, 326] width 135 height 8
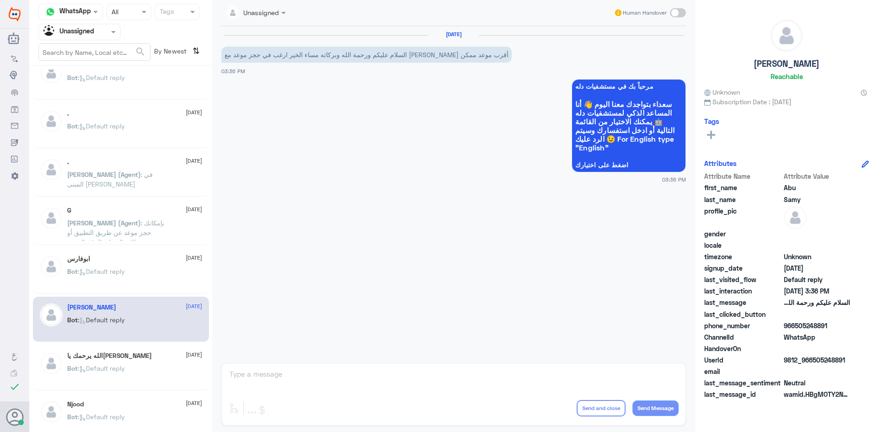
scroll to position [46, 0]
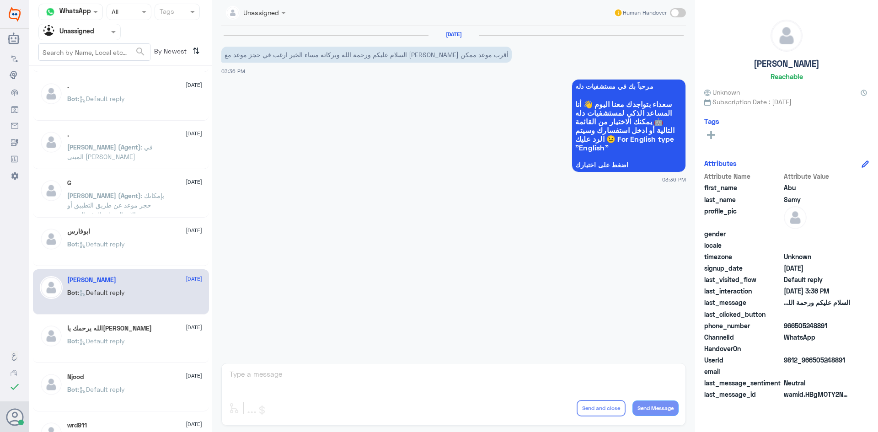
click at [92, 318] on div "🤍🤍 25 August Bot : Default reply . 25 August Bot : Default reply . 25 August عب…" at bounding box center [120, 253] width 183 height 366
click at [95, 324] on div "الله يرحمك يا[PERSON_NAME] [DATE] Bot : Default reply" at bounding box center [121, 340] width 176 height 45
click at [72, 325] on h5 "الله يرحمك يا[PERSON_NAME]" at bounding box center [109, 329] width 85 height 8
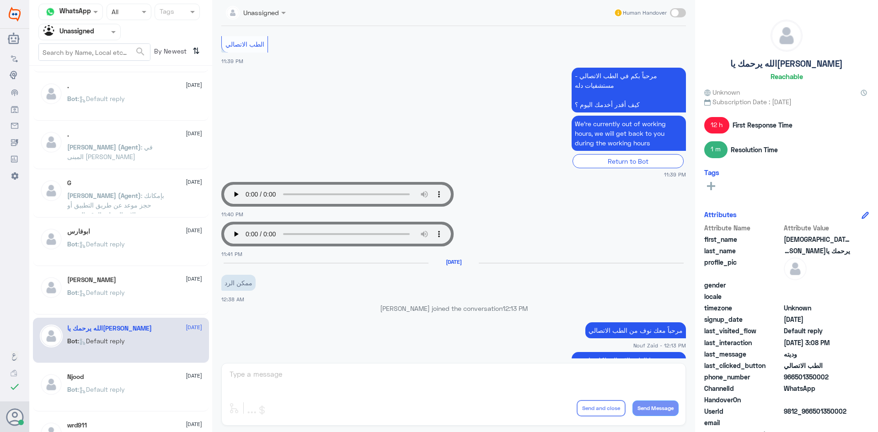
scroll to position [391, 0]
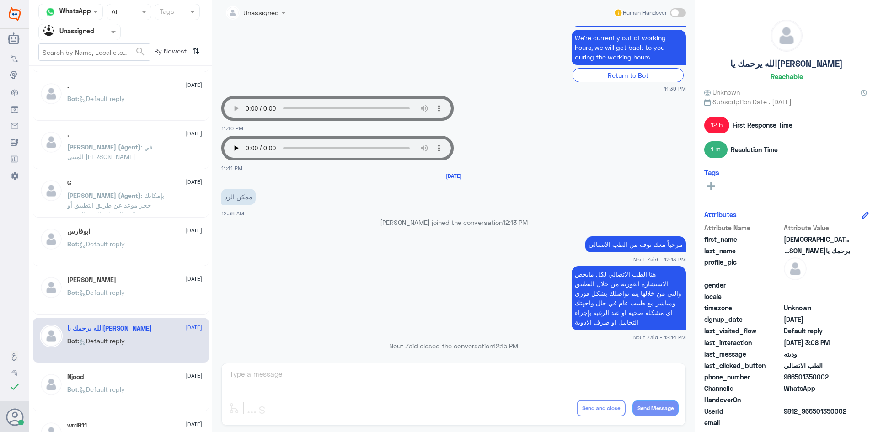
click at [131, 370] on div "Njood 25 August Bot : Default reply" at bounding box center [121, 388] width 176 height 45
click at [127, 377] on div "Njood 25 August" at bounding box center [134, 377] width 135 height 8
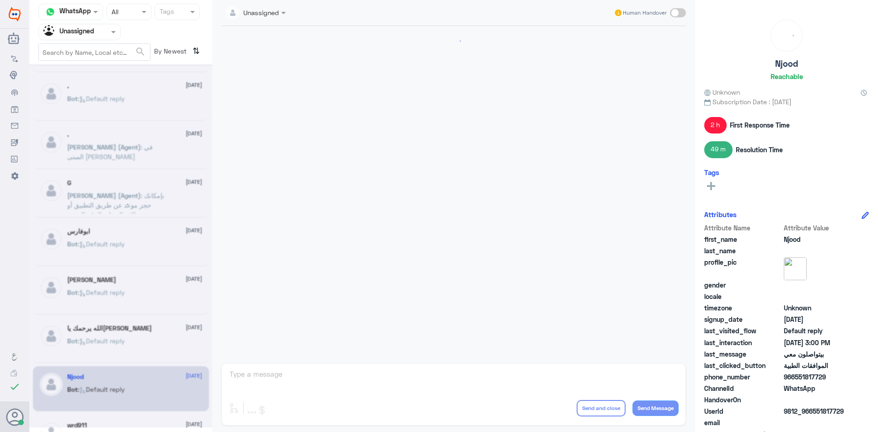
scroll to position [705, 0]
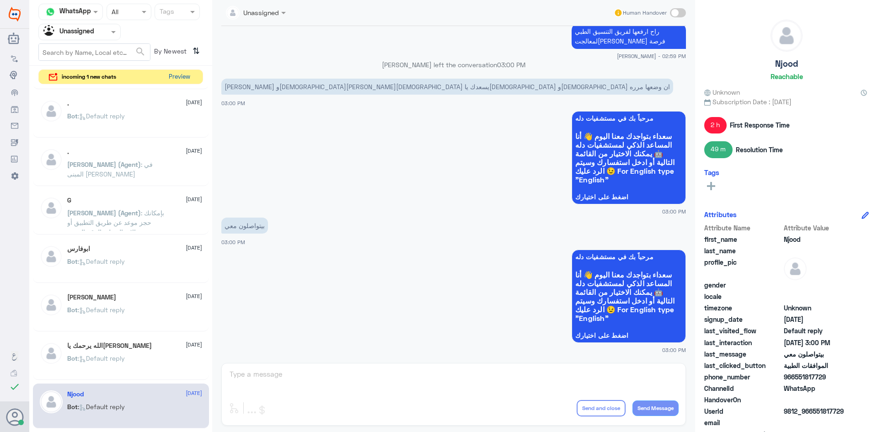
click at [167, 72] on button "Preview" at bounding box center [179, 77] width 28 height 14
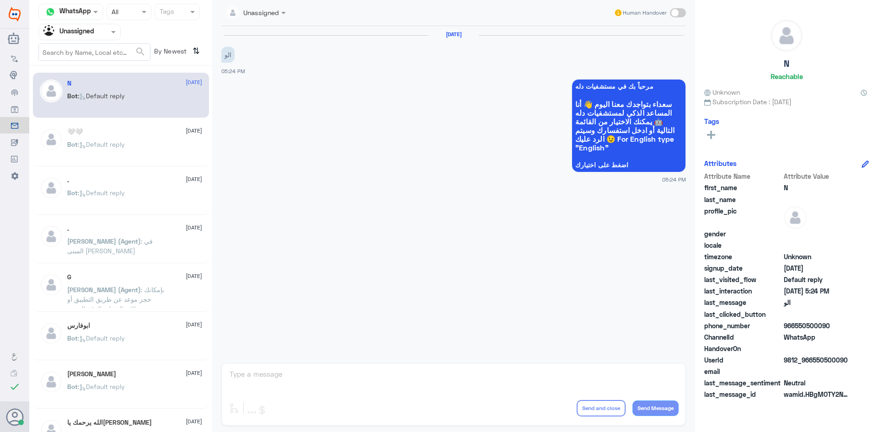
drag, startPoint x: 848, startPoint y: 356, endPoint x: 813, endPoint y: 364, distance: 36.2
click at [813, 364] on span "9812_966550500090" at bounding box center [817, 360] width 66 height 10
copy span "550500090"
click at [111, 36] on span at bounding box center [114, 32] width 11 height 10
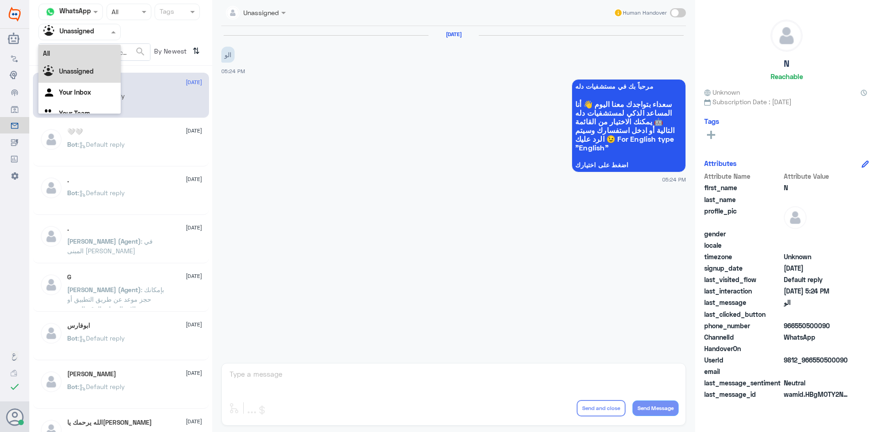
click at [100, 46] on div "All" at bounding box center [79, 53] width 82 height 17
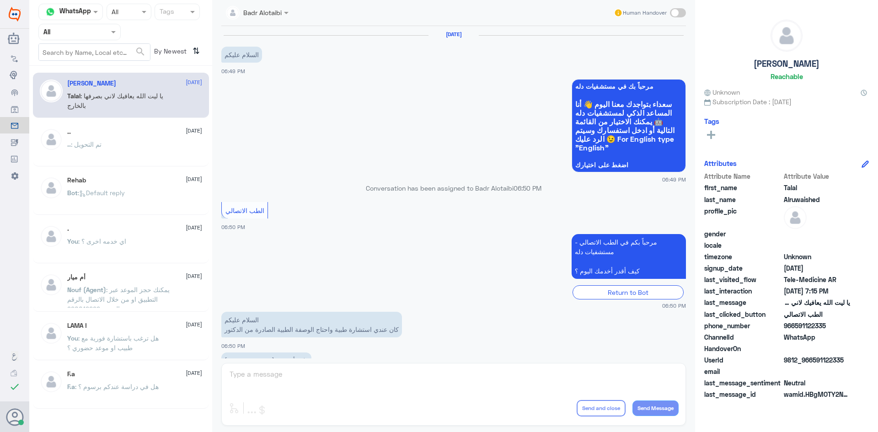
scroll to position [209, 0]
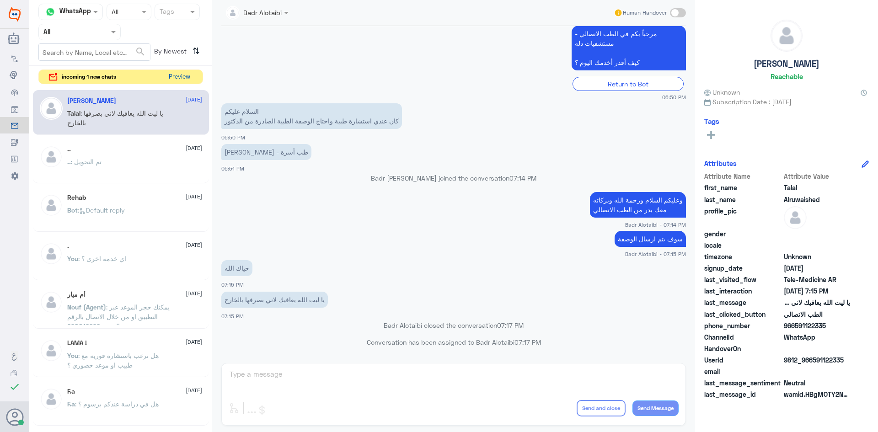
click at [183, 79] on button "Preview" at bounding box center [179, 77] width 28 height 14
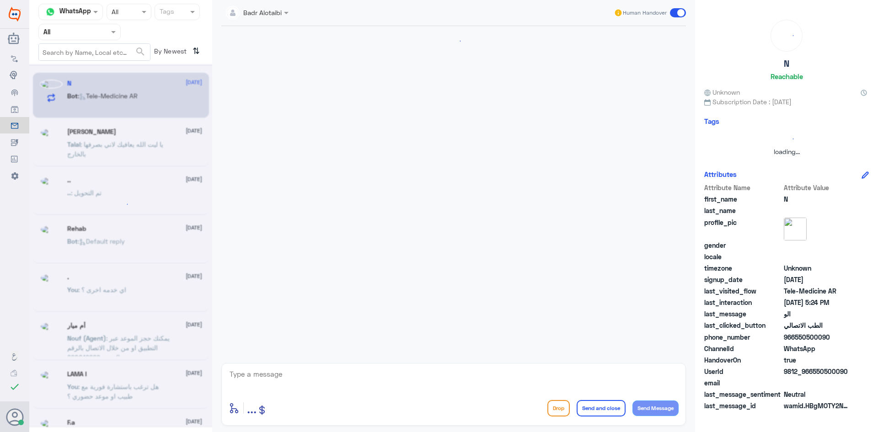
scroll to position [0, 0]
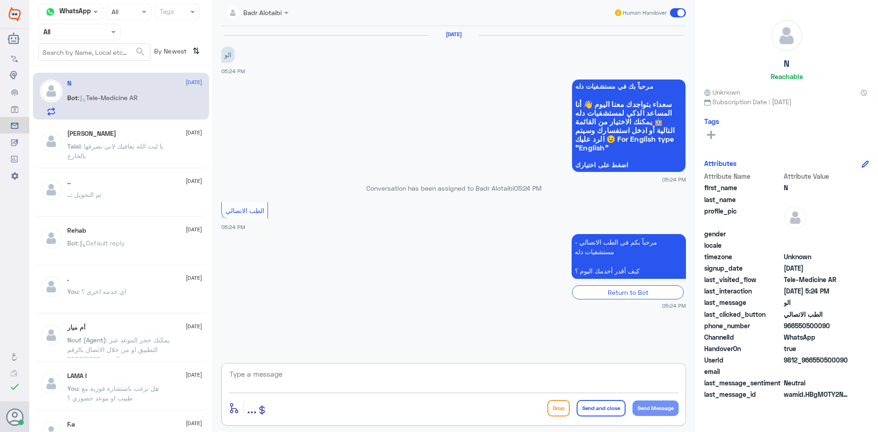
drag, startPoint x: 451, startPoint y: 375, endPoint x: 450, endPoint y: 380, distance: 5.1
click at [450, 376] on textarea at bounding box center [454, 379] width 450 height 22
click at [448, 386] on textarea at bounding box center [454, 379] width 450 height 22
type textarea "مرحبا معك بدر من الطب الاتصالي كيف اقدر اخدمك ؟"
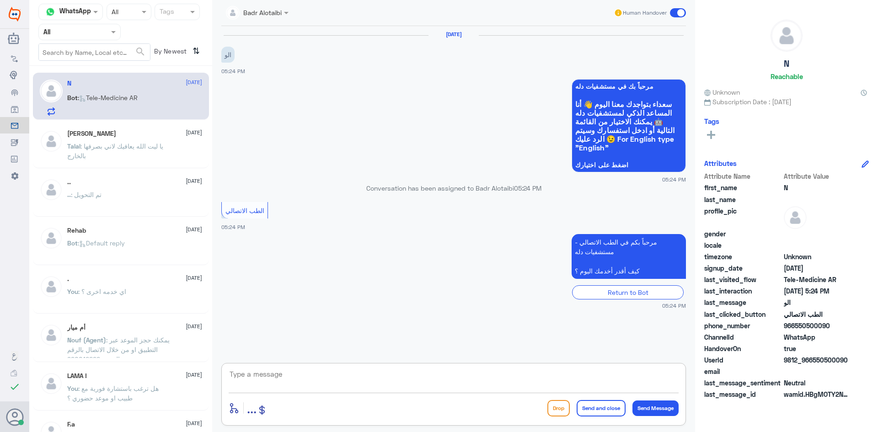
scroll to position [4, 0]
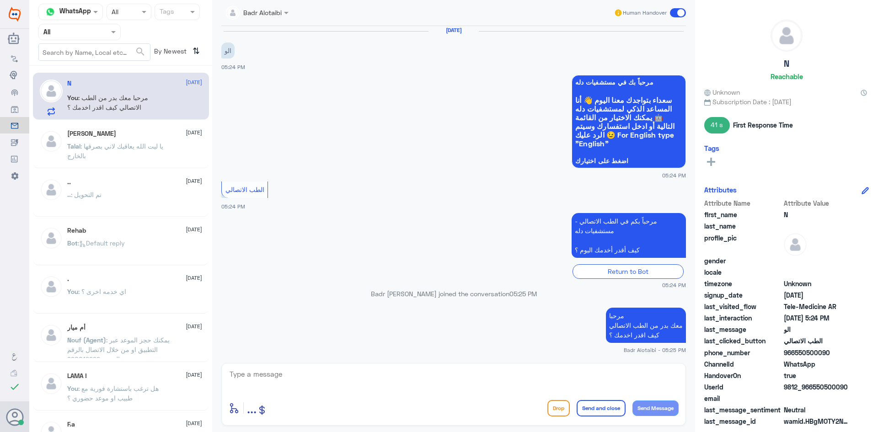
click at [89, 138] on div "Talal Alruwaished 5 August Talal : يا ليت الله يعافيك لاني بصرفها بالخارج" at bounding box center [134, 147] width 135 height 34
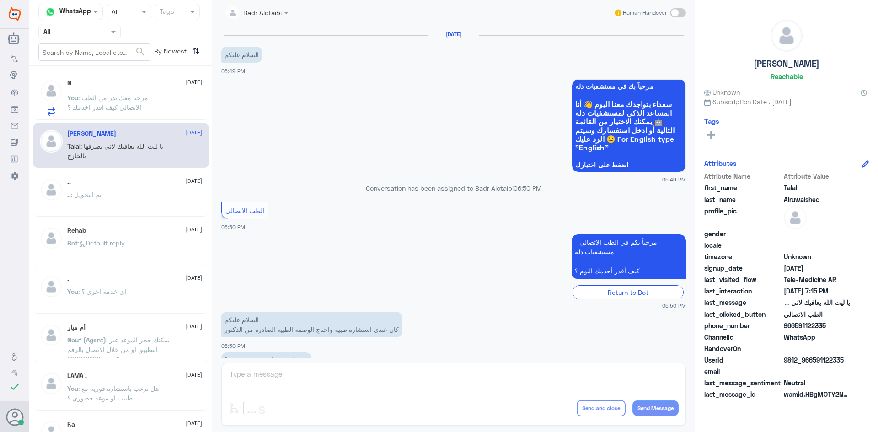
scroll to position [209, 0]
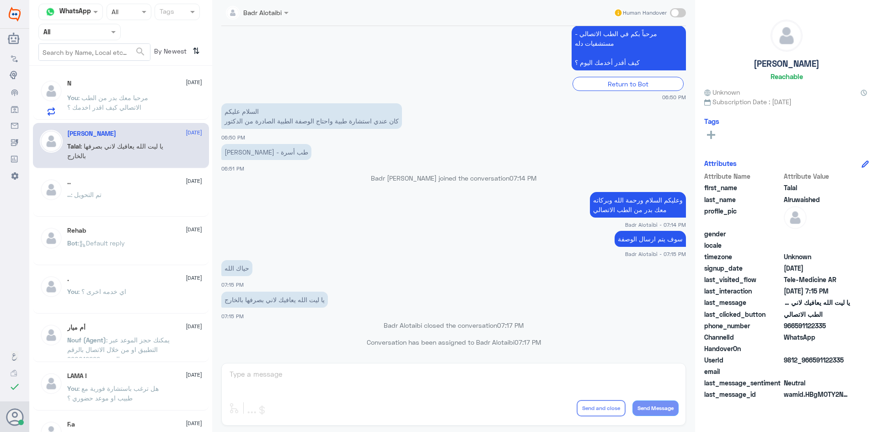
click at [92, 102] on p "You : مرحبا معك بدر من الطب الاتصالي كيف اقدر اخدمك ؟" at bounding box center [118, 104] width 103 height 23
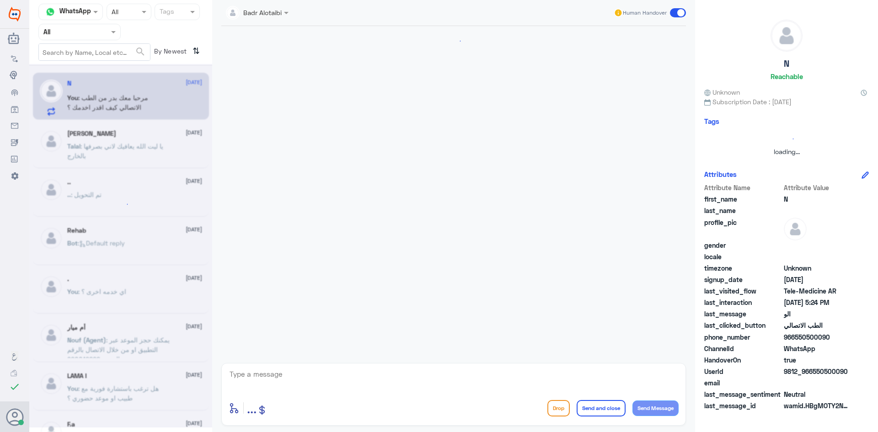
click at [92, 102] on div at bounding box center [120, 246] width 183 height 364
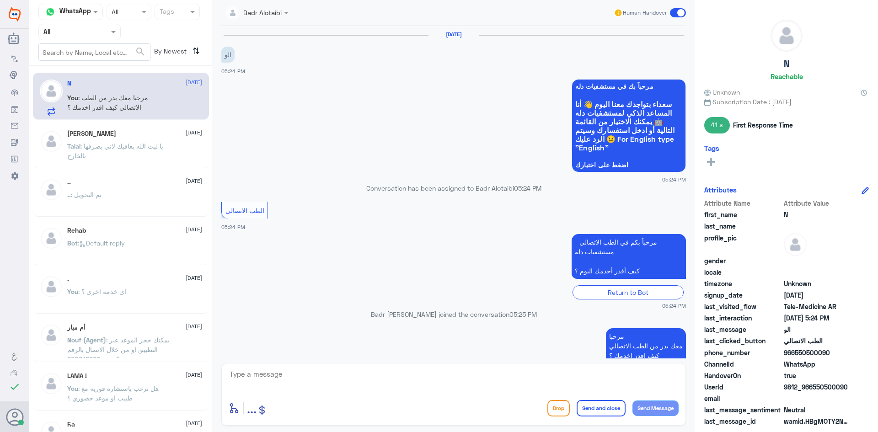
scroll to position [21, 0]
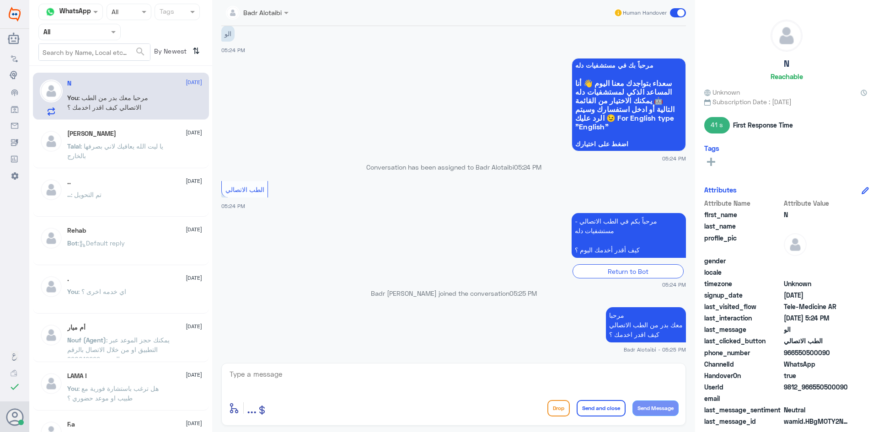
click at [131, 145] on span ": يا ليت الله يعافيك لاني بصرفها بالخارج" at bounding box center [115, 150] width 96 height 17
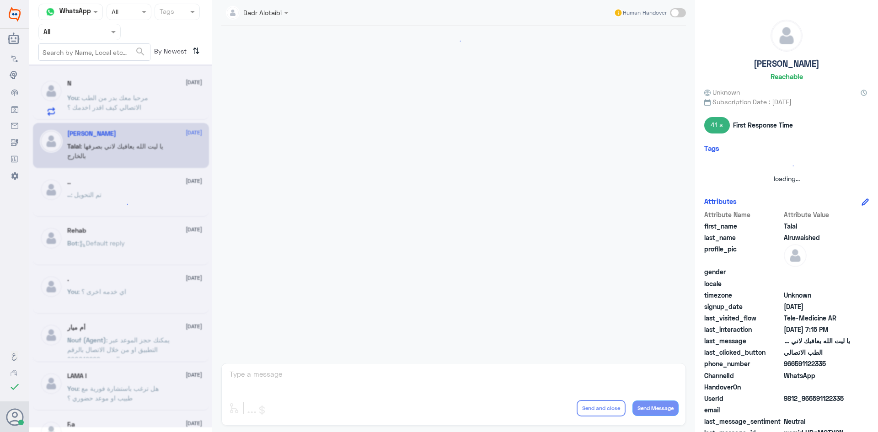
scroll to position [209, 0]
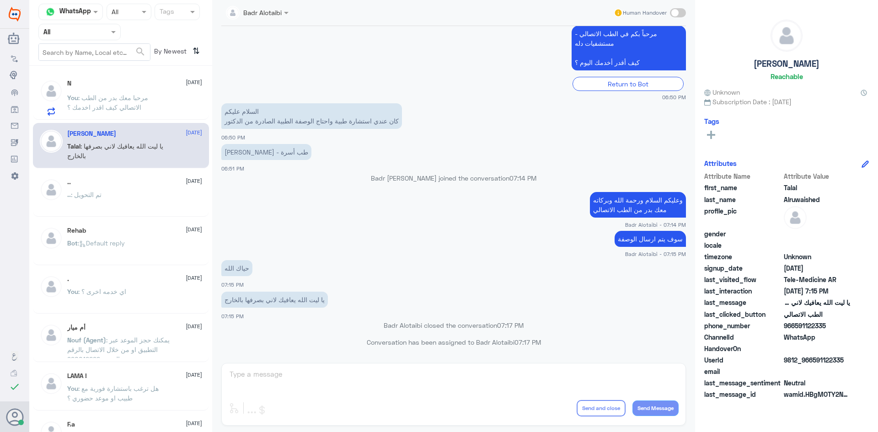
click at [120, 102] on p "You : مرحبا معك بدر من الطب الاتصالي كيف اقدر اخدمك ؟" at bounding box center [118, 104] width 103 height 23
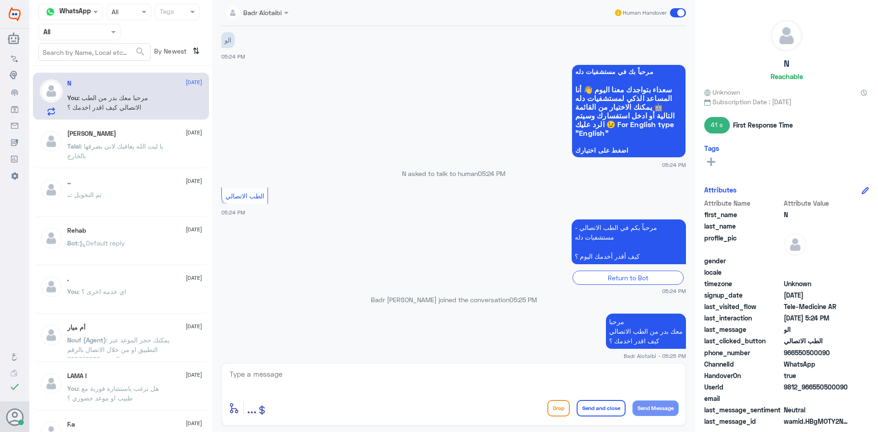
scroll to position [21, 0]
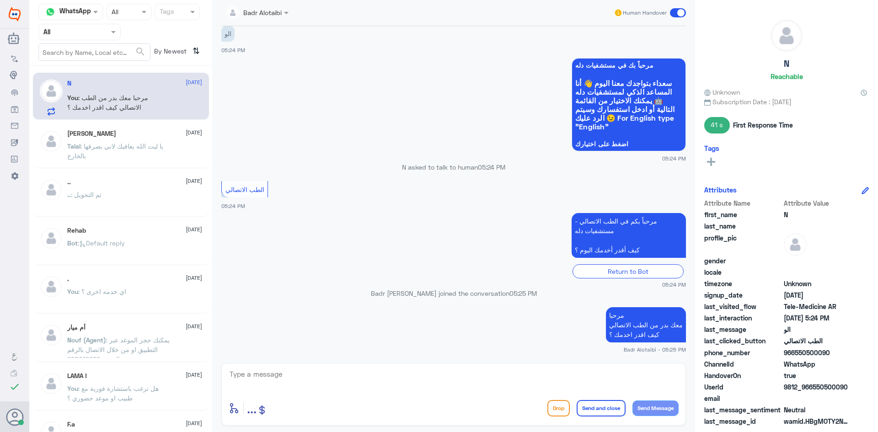
click at [76, 148] on span "Talal" at bounding box center [73, 146] width 13 height 8
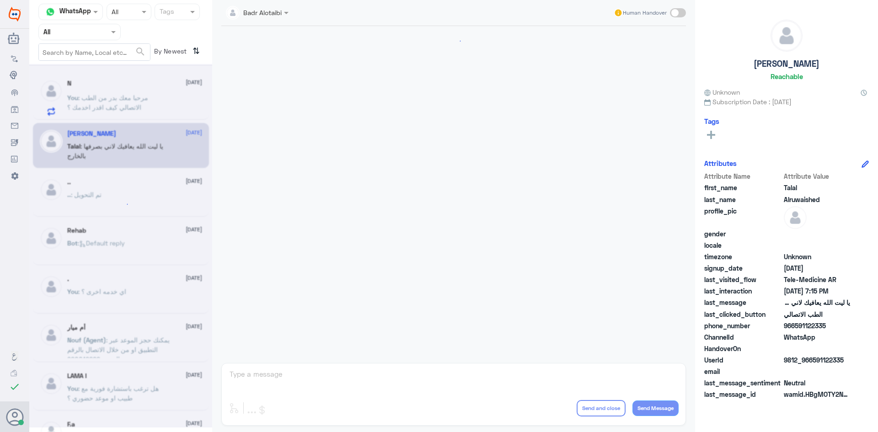
scroll to position [209, 0]
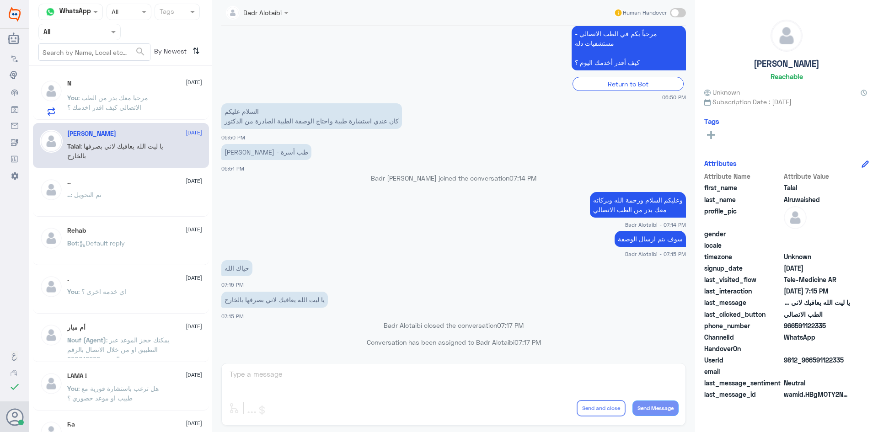
click at [132, 103] on p "You : مرحبا معك بدر من الطب الاتصالي كيف اقدر اخدمك ؟" at bounding box center [118, 104] width 103 height 23
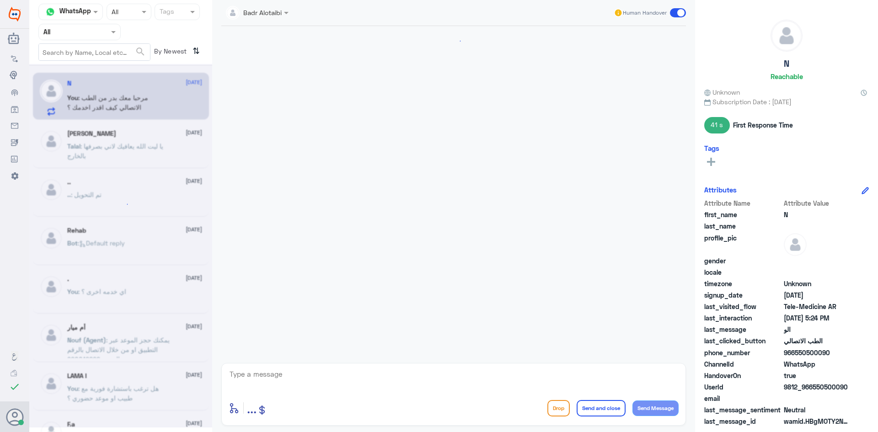
scroll to position [21, 0]
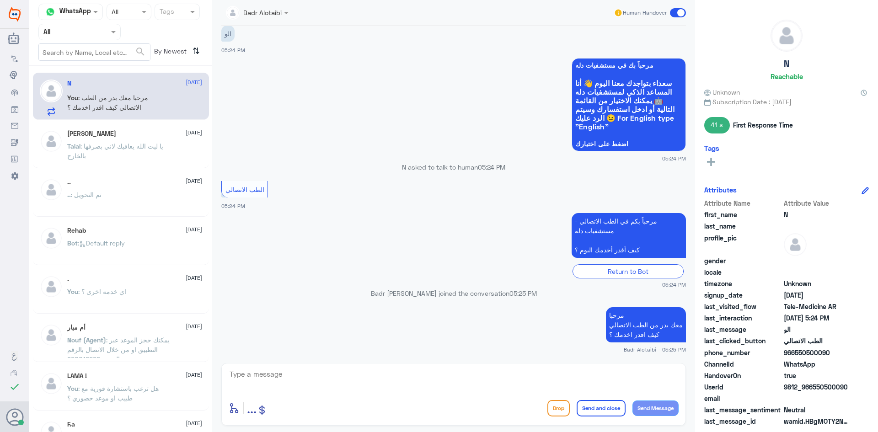
click at [680, 17] on span at bounding box center [678, 12] width 16 height 9
click at [0, 0] on input "checkbox" at bounding box center [0, 0] width 0 height 0
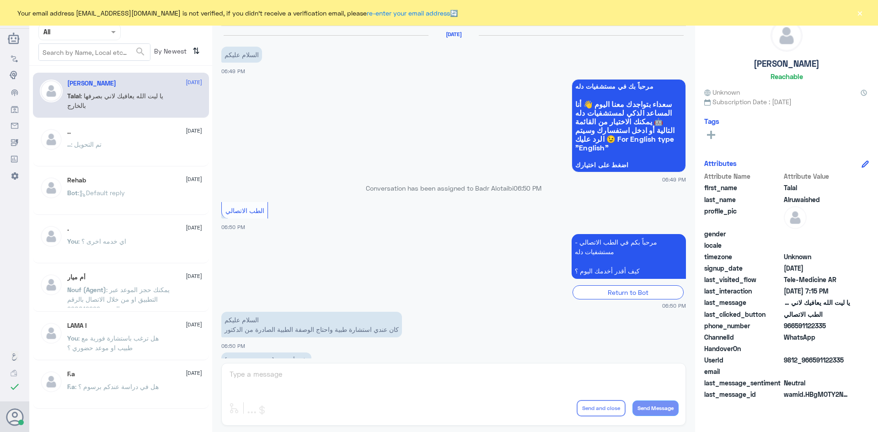
scroll to position [209, 0]
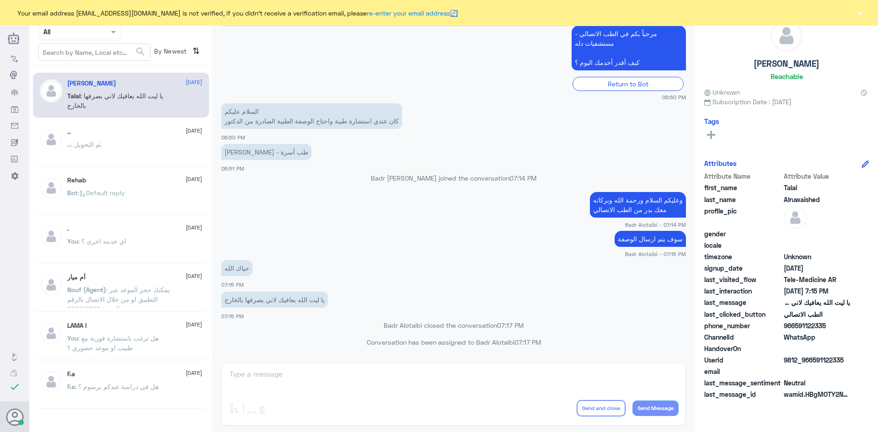
click at [858, 10] on button "×" at bounding box center [859, 12] width 9 height 9
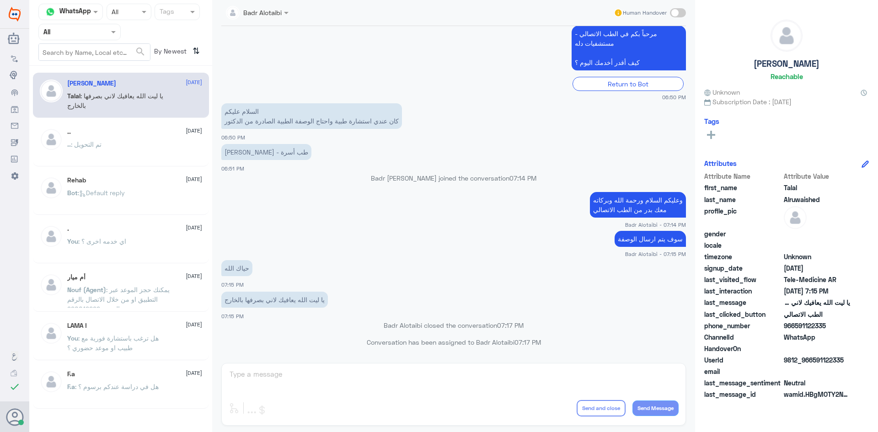
click at [98, 35] on div at bounding box center [79, 32] width 81 height 11
click at [89, 77] on div "Unassigned" at bounding box center [79, 72] width 82 height 21
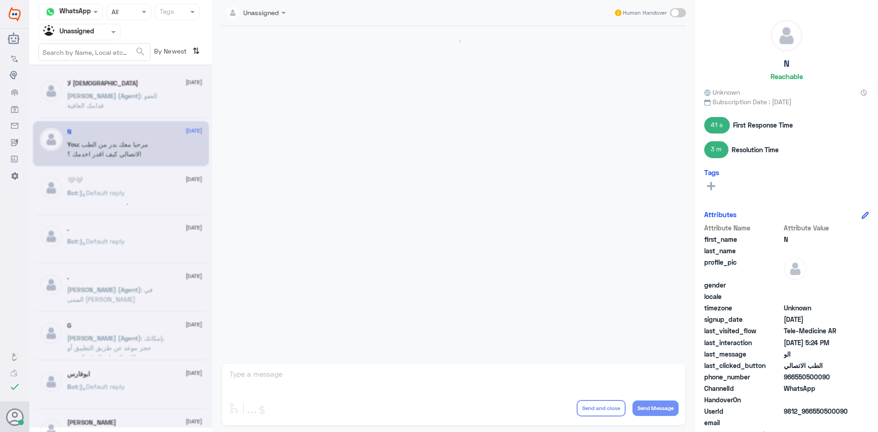
scroll to position [38, 0]
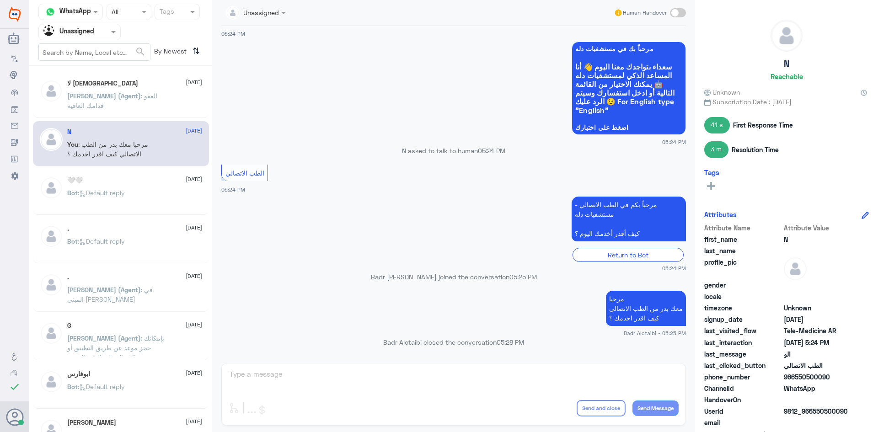
click at [137, 110] on p "[PERSON_NAME] (Agent) : العفو قدامك العافية" at bounding box center [118, 102] width 103 height 23
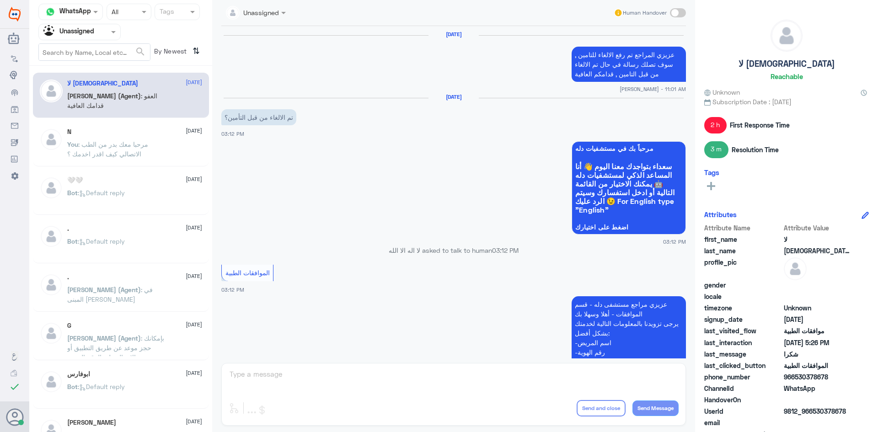
scroll to position [899, 0]
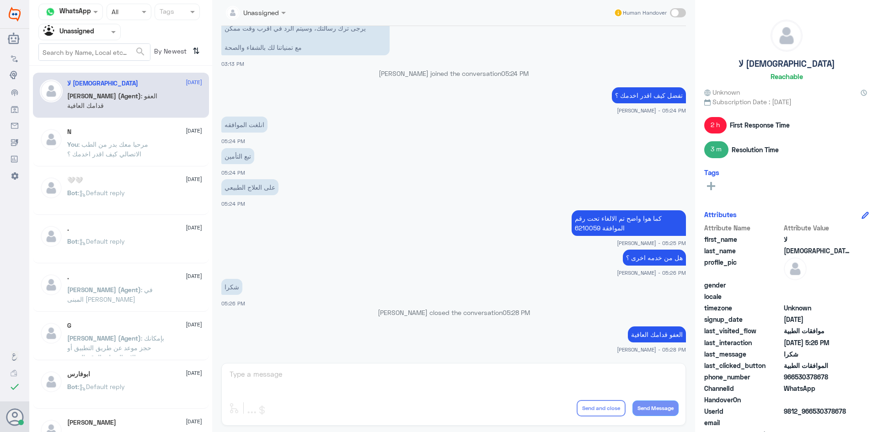
click at [141, 146] on span ": مرحبا معك بدر من الطب الاتصالي كيف اقدر اخدمك ؟" at bounding box center [107, 148] width 81 height 17
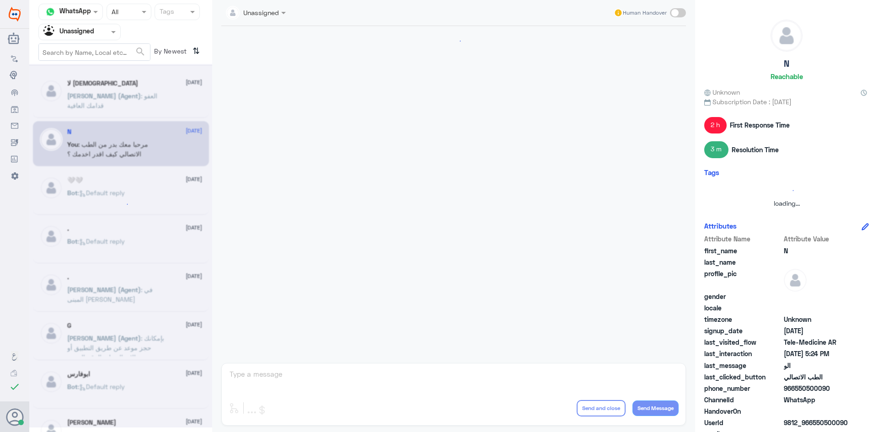
scroll to position [38, 0]
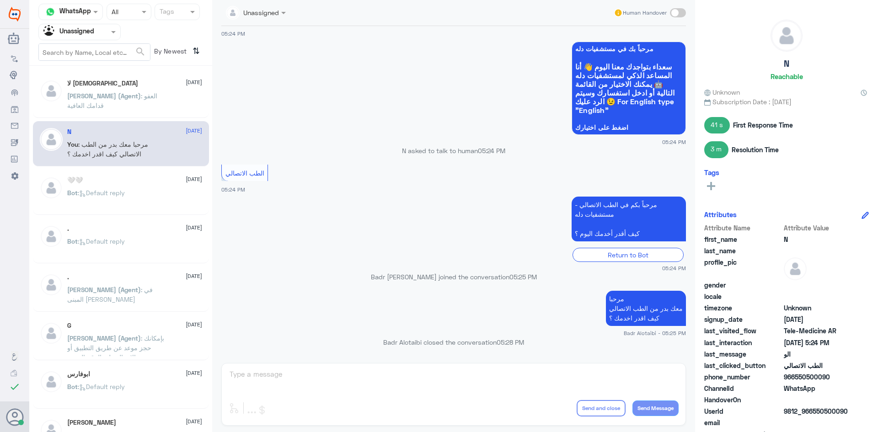
click at [133, 184] on div "🤍🤍 [DATE]" at bounding box center [134, 181] width 135 height 8
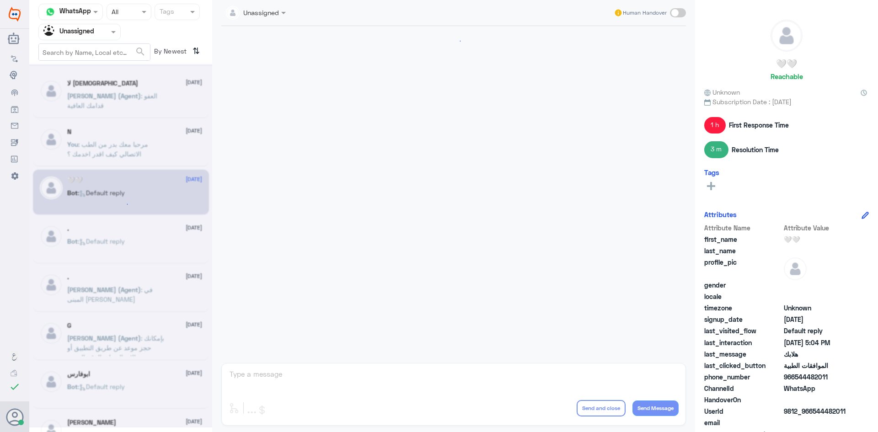
scroll to position [802, 0]
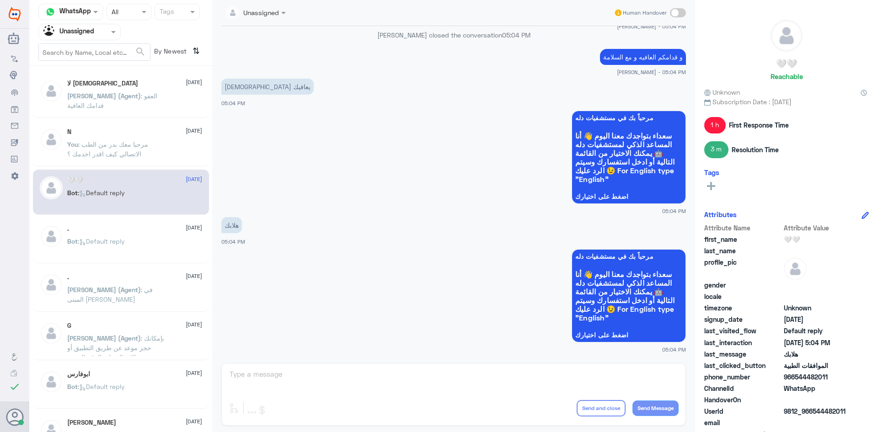
click at [133, 212] on div "🤍🤍 [DATE] Bot : Default reply" at bounding box center [121, 192] width 176 height 45
click at [132, 234] on div ". [DATE] Bot : Default reply" at bounding box center [134, 242] width 135 height 34
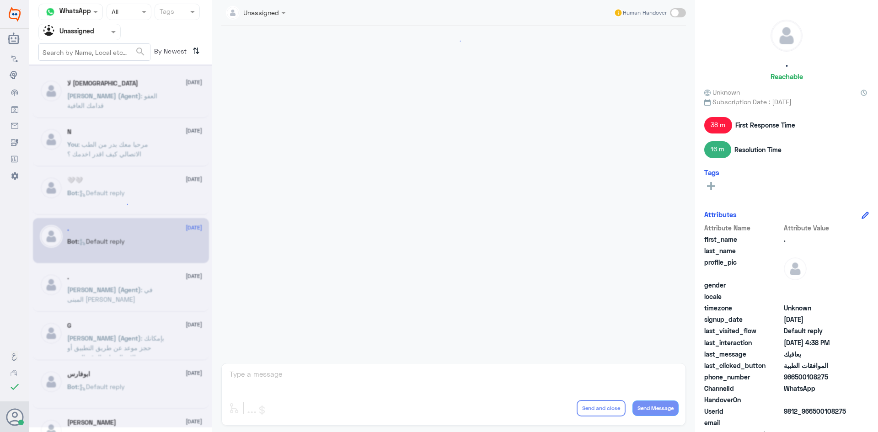
scroll to position [742, 0]
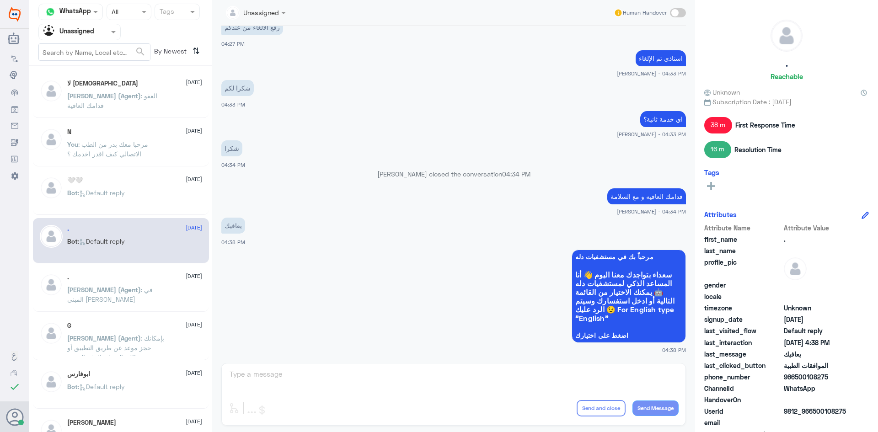
click at [143, 253] on div "Bot : Default reply" at bounding box center [134, 249] width 135 height 21
click at [135, 290] on span ": في المبنى [PERSON_NAME]" at bounding box center [110, 294] width 86 height 17
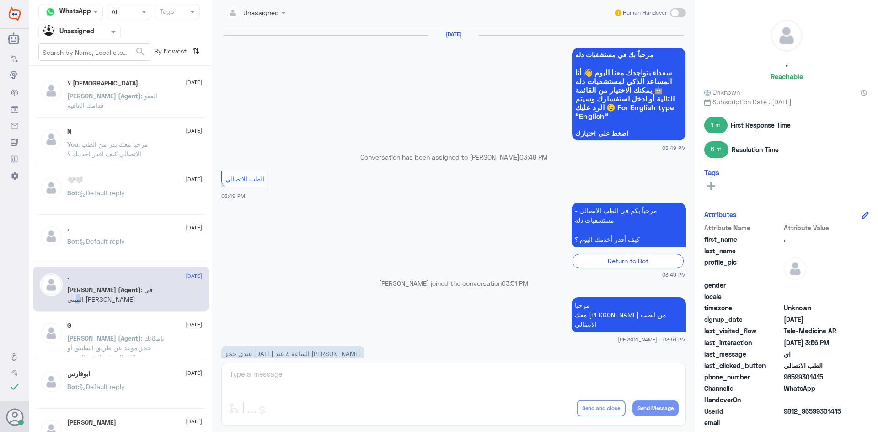
scroll to position [362, 0]
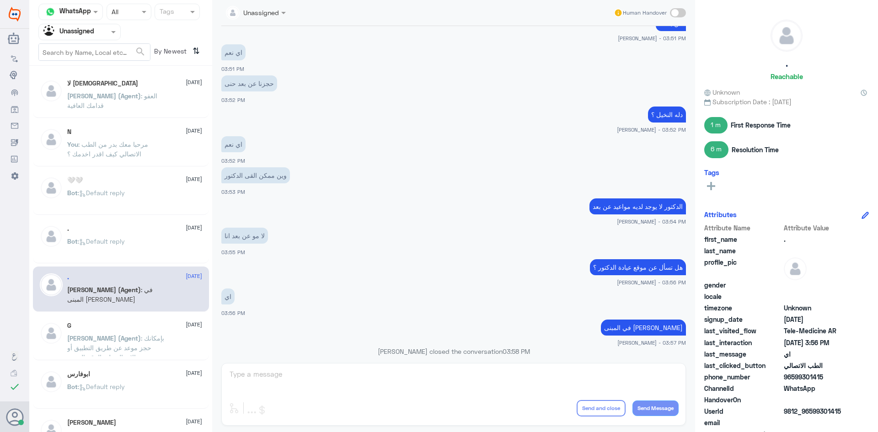
click at [90, 38] on div "Unassigned" at bounding box center [68, 32] width 51 height 14
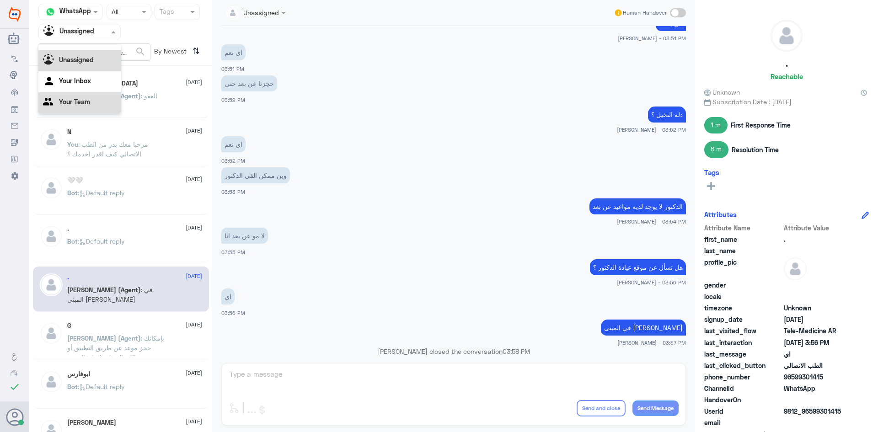
click at [139, 304] on p "[PERSON_NAME] (Agent) : في المبنى [PERSON_NAME]" at bounding box center [118, 296] width 103 height 23
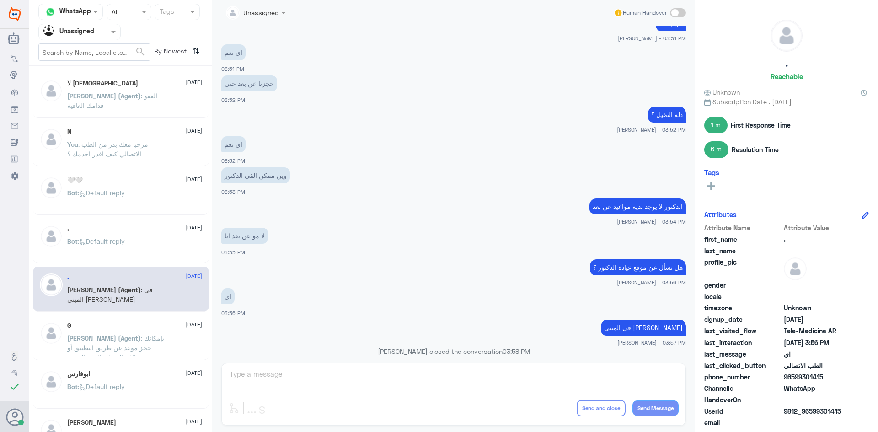
click at [132, 352] on p "[PERSON_NAME] (Agent) : بإمكانك حجز موعد عن طريق التطبيق أو بالاتصال على الرقم …" at bounding box center [118, 344] width 103 height 23
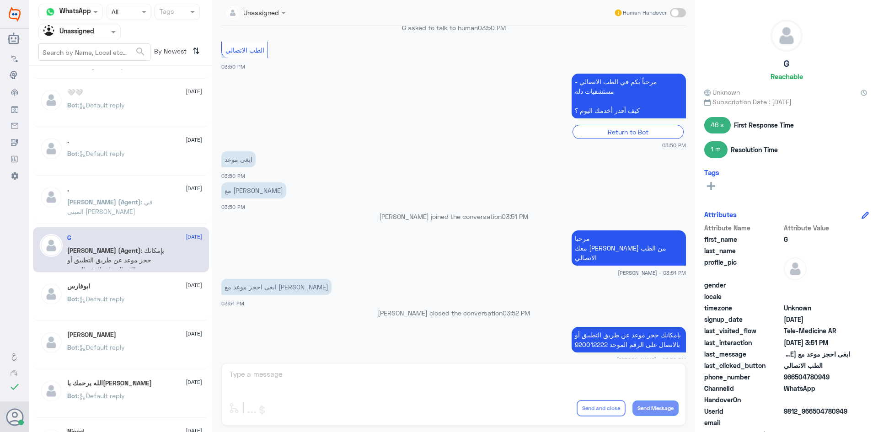
scroll to position [91, 0]
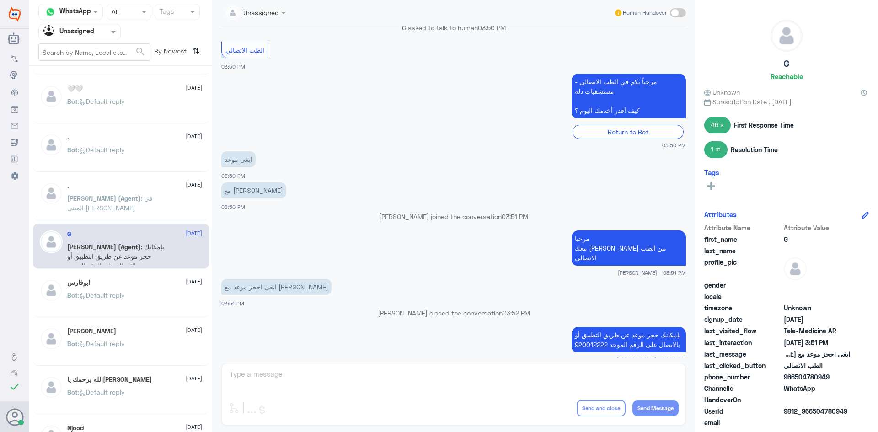
click at [147, 310] on div "Bot : Default reply" at bounding box center [134, 303] width 135 height 21
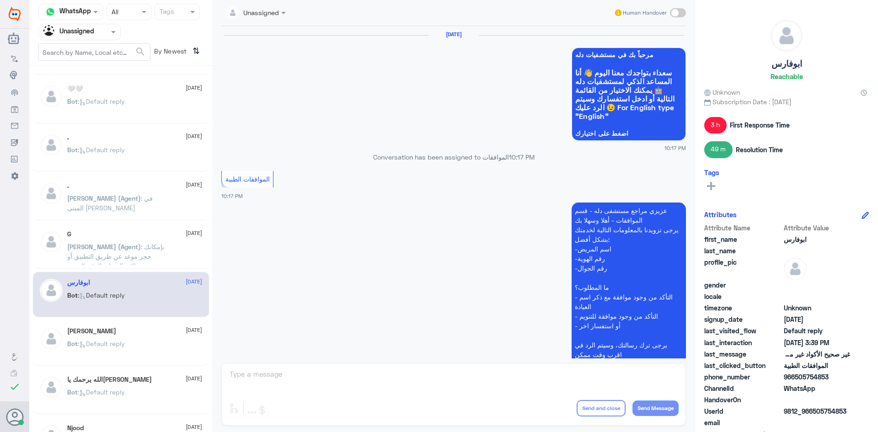
scroll to position [1057, 0]
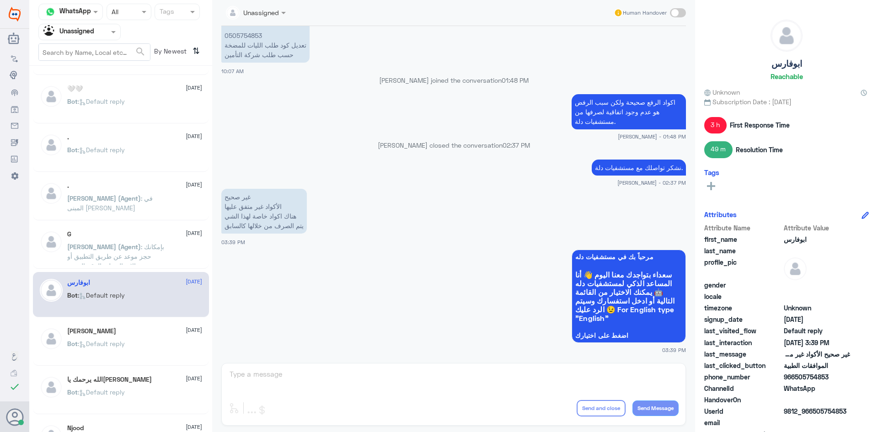
click at [141, 339] on div "[PERSON_NAME] [DATE] Bot : Default reply" at bounding box center [134, 345] width 135 height 34
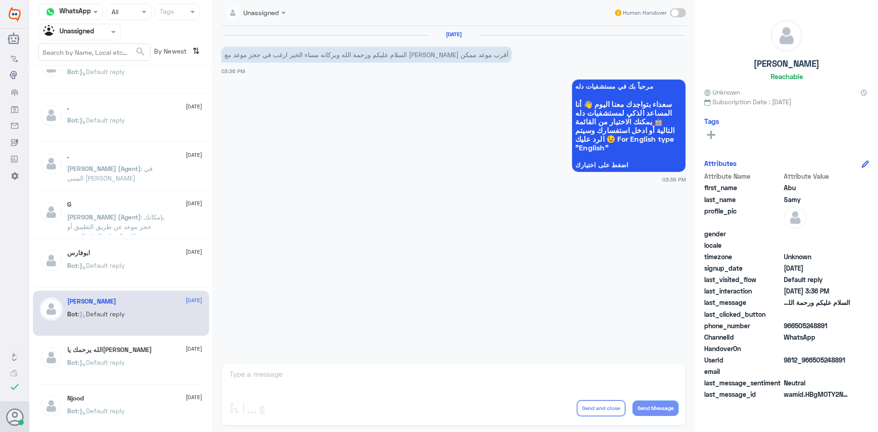
scroll to position [137, 0]
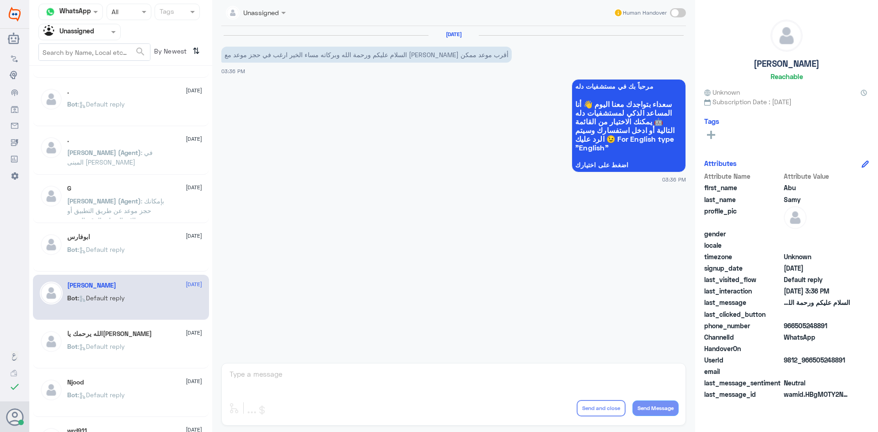
click at [140, 330] on div "الله يرحمك يا[PERSON_NAME] [DATE] Bot : Default reply" at bounding box center [121, 345] width 176 height 45
click at [93, 29] on input "text" at bounding box center [68, 32] width 50 height 11
click at [81, 51] on div "All" at bounding box center [79, 53] width 82 height 17
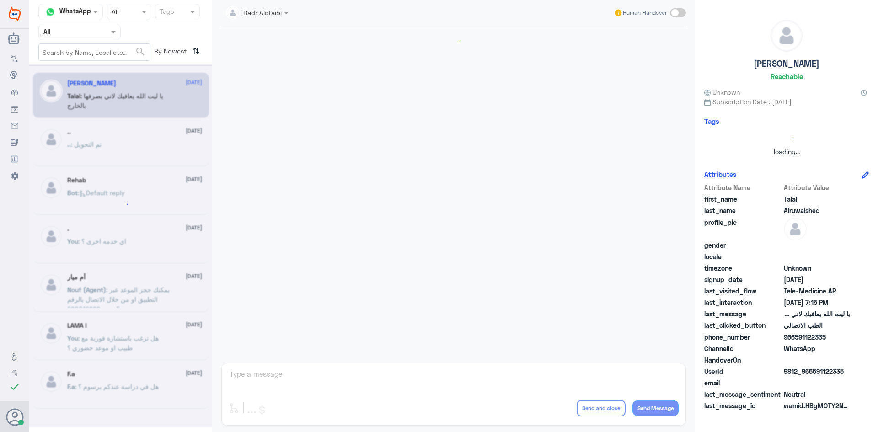
scroll to position [209, 0]
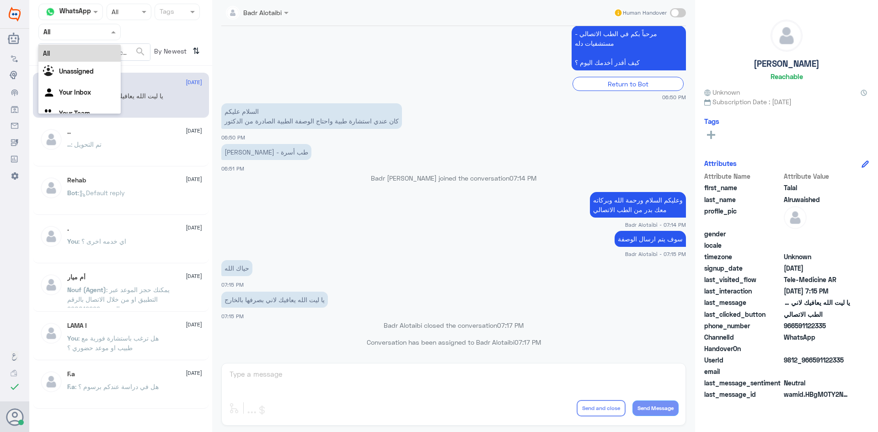
click at [112, 27] on span at bounding box center [114, 32] width 11 height 10
click at [82, 66] on div "Unassigned" at bounding box center [79, 72] width 82 height 21
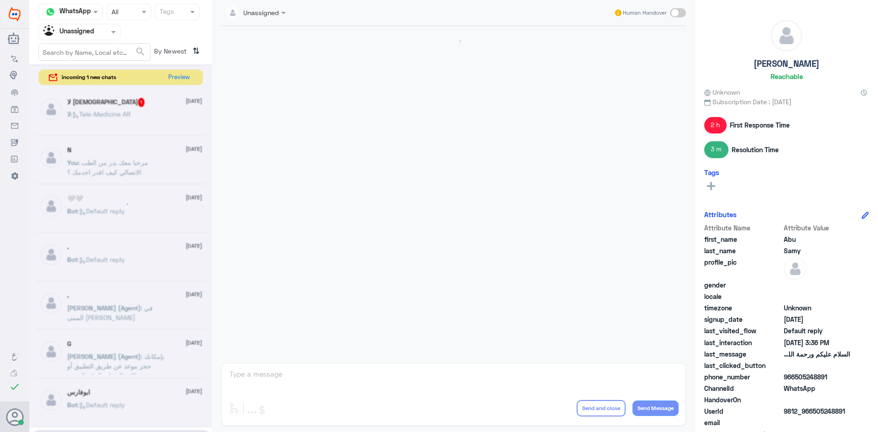
scroll to position [899, 0]
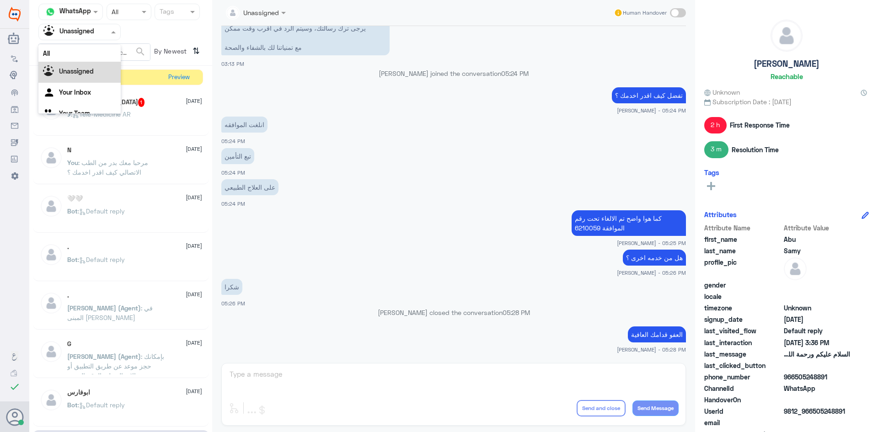
click at [101, 32] on div at bounding box center [79, 32] width 81 height 11
click at [94, 52] on div "All" at bounding box center [79, 53] width 82 height 17
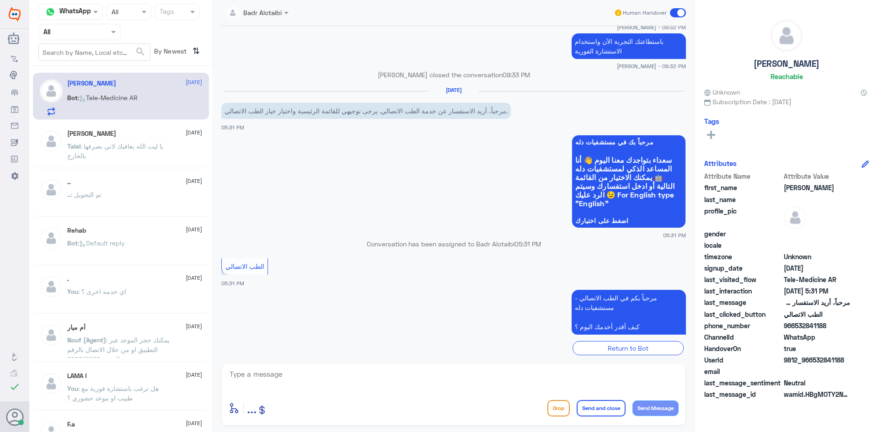
scroll to position [397, 0]
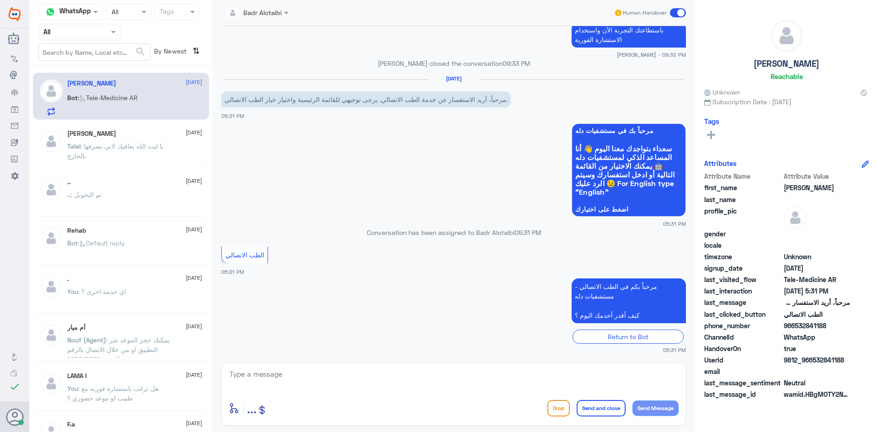
click at [544, 382] on textarea at bounding box center [454, 379] width 450 height 22
drag, startPoint x: 847, startPoint y: 359, endPoint x: 813, endPoint y: 361, distance: 33.9
click at [813, 361] on span "9812_966532841188" at bounding box center [817, 360] width 66 height 10
copy span "532841188"
click at [512, 393] on div "enter flow name ... Drop Send and close Send Message" at bounding box center [453, 394] width 465 height 63
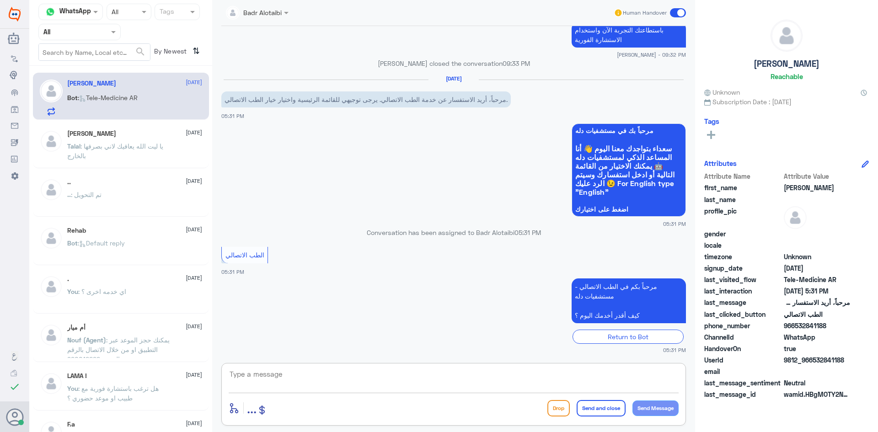
click at [370, 378] on textarea at bounding box center [454, 379] width 450 height 22
type textarea "مرحبا معك بدر من الطب الاتصالي كيف اقدر اخدمك ؟"
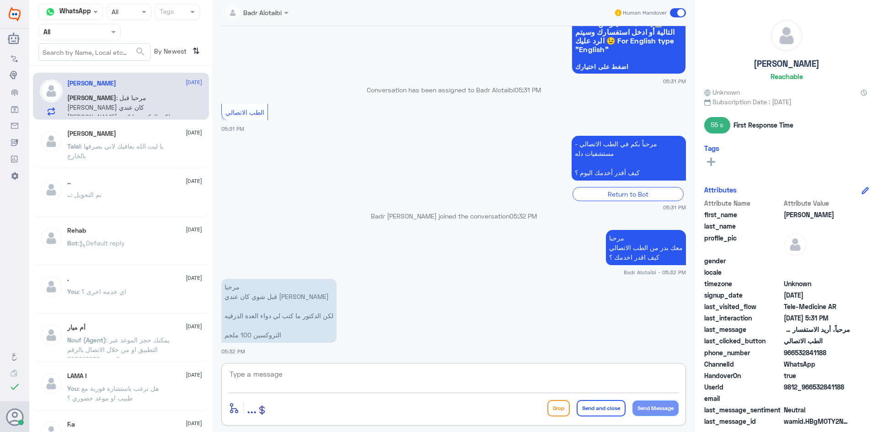
scroll to position [525, 0]
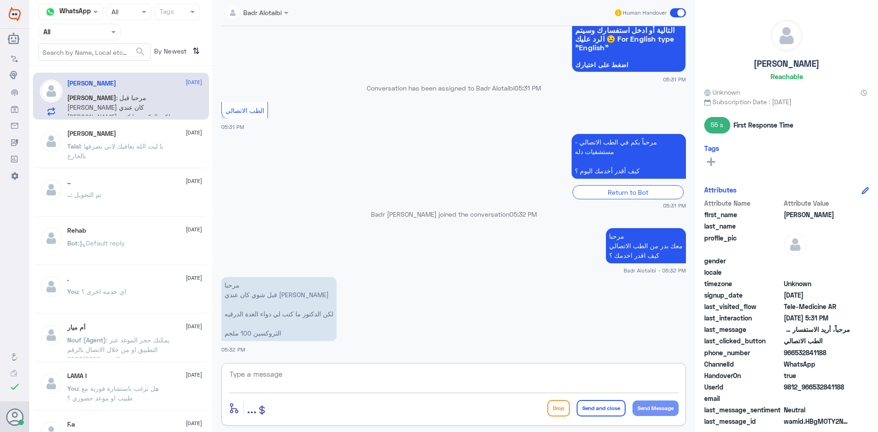
click at [500, 386] on textarea at bounding box center [454, 379] width 450 height 22
type textarea "ش"
type textarea "س"
type textarea "هل تريد ان الطبيب يتواصل معك ؟"
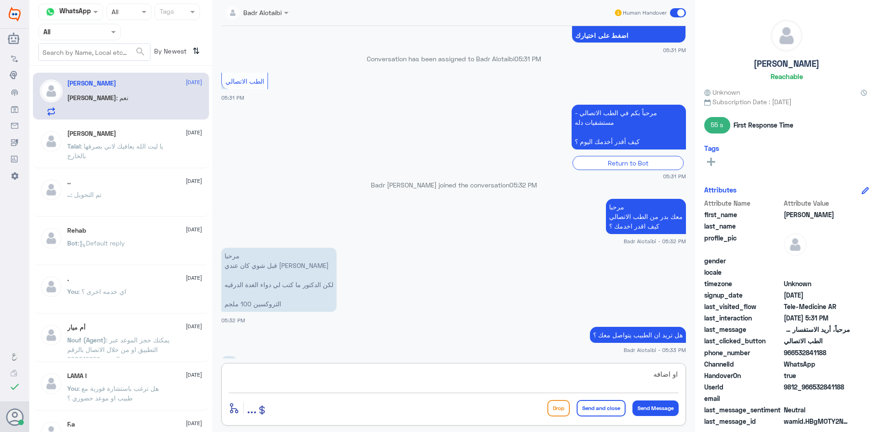
scroll to position [586, 0]
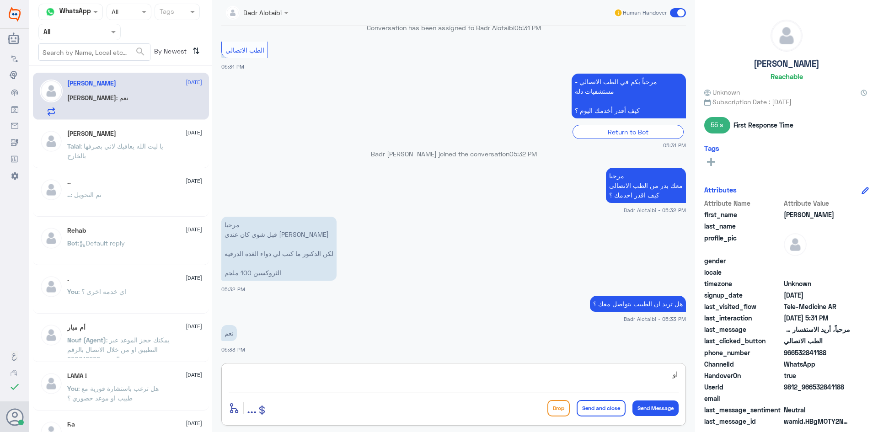
type textarea "ا"
type textarea "سوف يتم التواصل معك من قبل الطبيب"
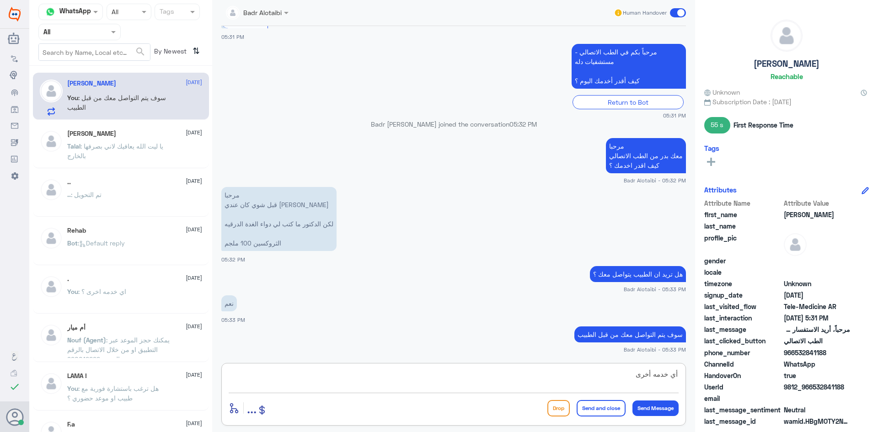
type textarea "أي خدمه أخرى ؟"
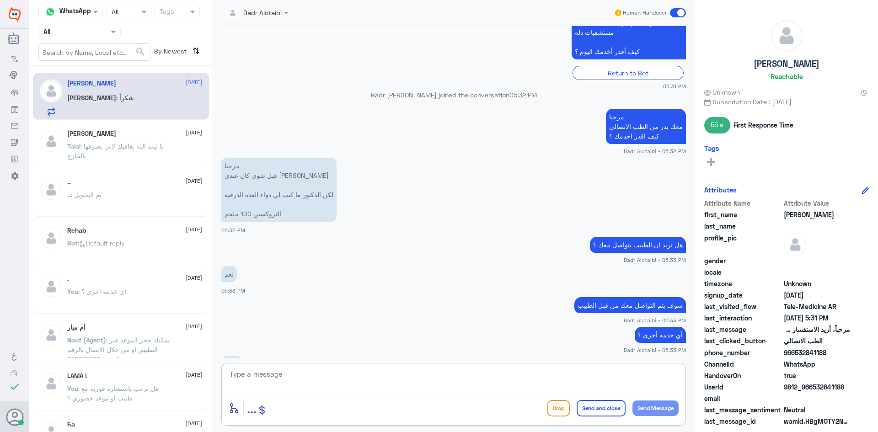
scroll to position [676, 0]
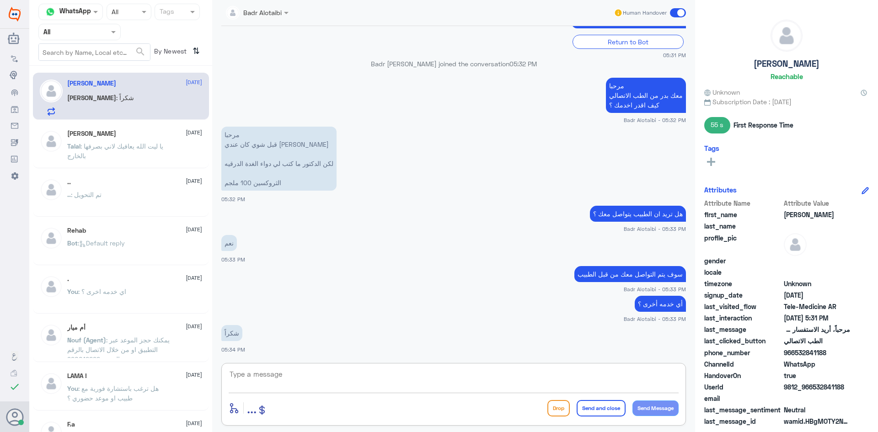
click at [491, 397] on div "enter flow name ... Drop Send and close Send Message" at bounding box center [453, 394] width 465 height 63
click at [478, 387] on textarea at bounding box center [454, 379] width 450 height 22
type textarea "العفو سعدنا بخدمتك"
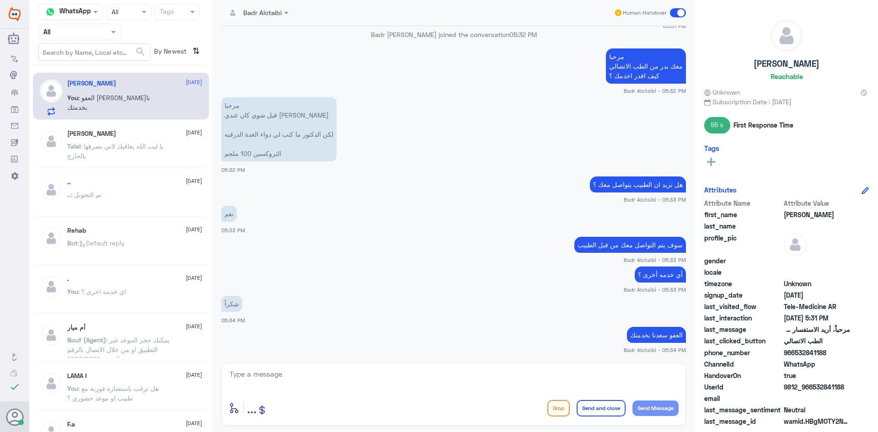
click at [683, 13] on span at bounding box center [678, 12] width 16 height 9
click at [0, 0] on input "checkbox" at bounding box center [0, 0] width 0 height 0
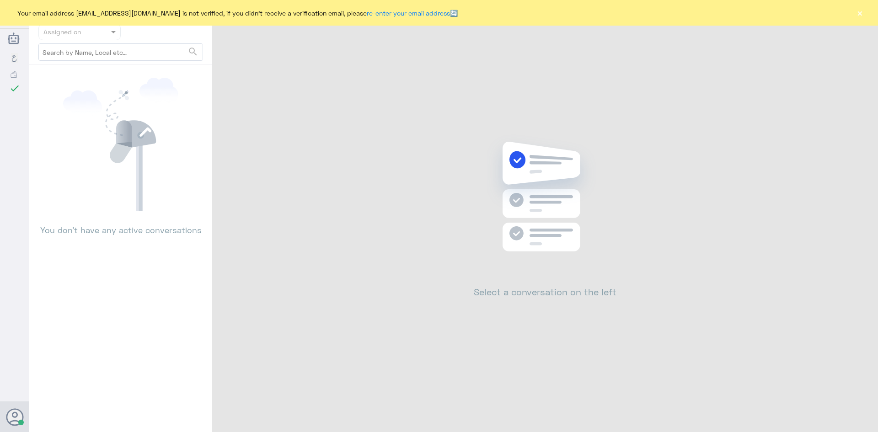
click at [862, 13] on button "×" at bounding box center [859, 12] width 9 height 9
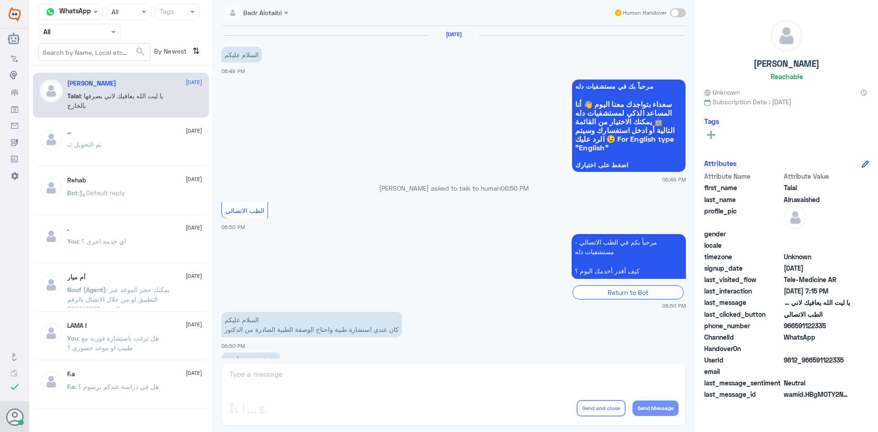
scroll to position [209, 0]
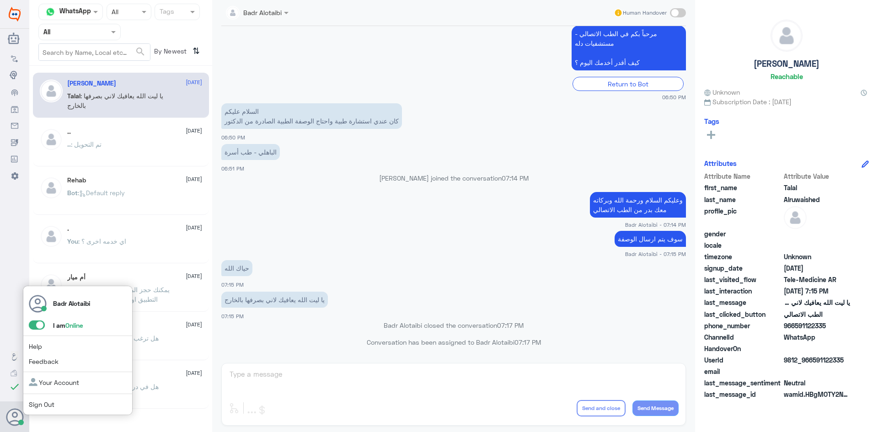
click at [38, 328] on span at bounding box center [37, 325] width 16 height 9
click at [0, 0] on input "checkbox" at bounding box center [0, 0] width 0 height 0
